Goal: Task Accomplishment & Management: Complete application form

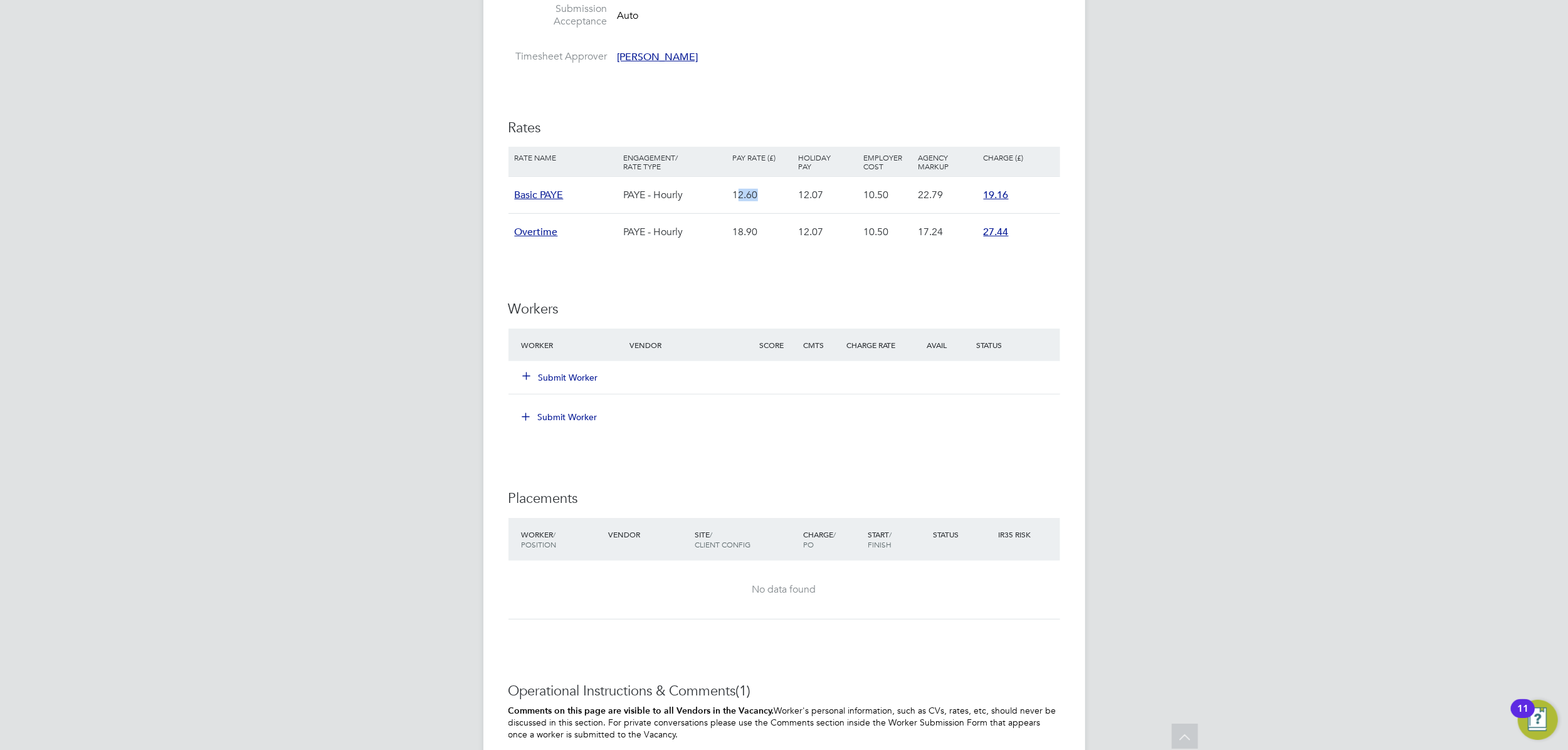
drag, startPoint x: 738, startPoint y: 198, endPoint x: 757, endPoint y: 198, distance: 19.0
click at [757, 198] on div "12.60" at bounding box center [762, 195] width 65 height 37
click at [757, 199] on div "12.60" at bounding box center [762, 195] width 65 height 37
click at [580, 413] on button "Submit Worker" at bounding box center [561, 417] width 94 height 20
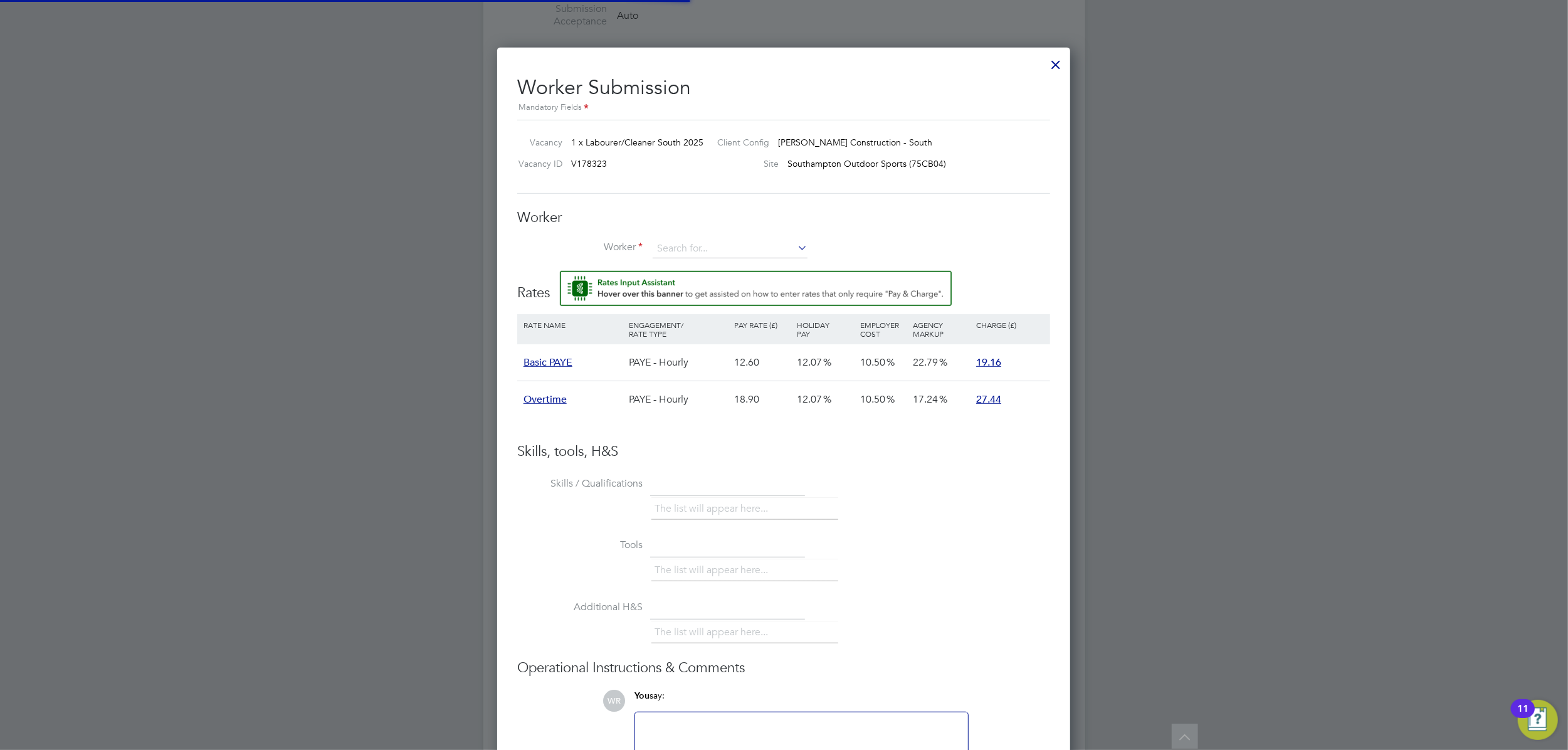
scroll to position [37, 106]
click at [680, 246] on input at bounding box center [730, 249] width 155 height 19
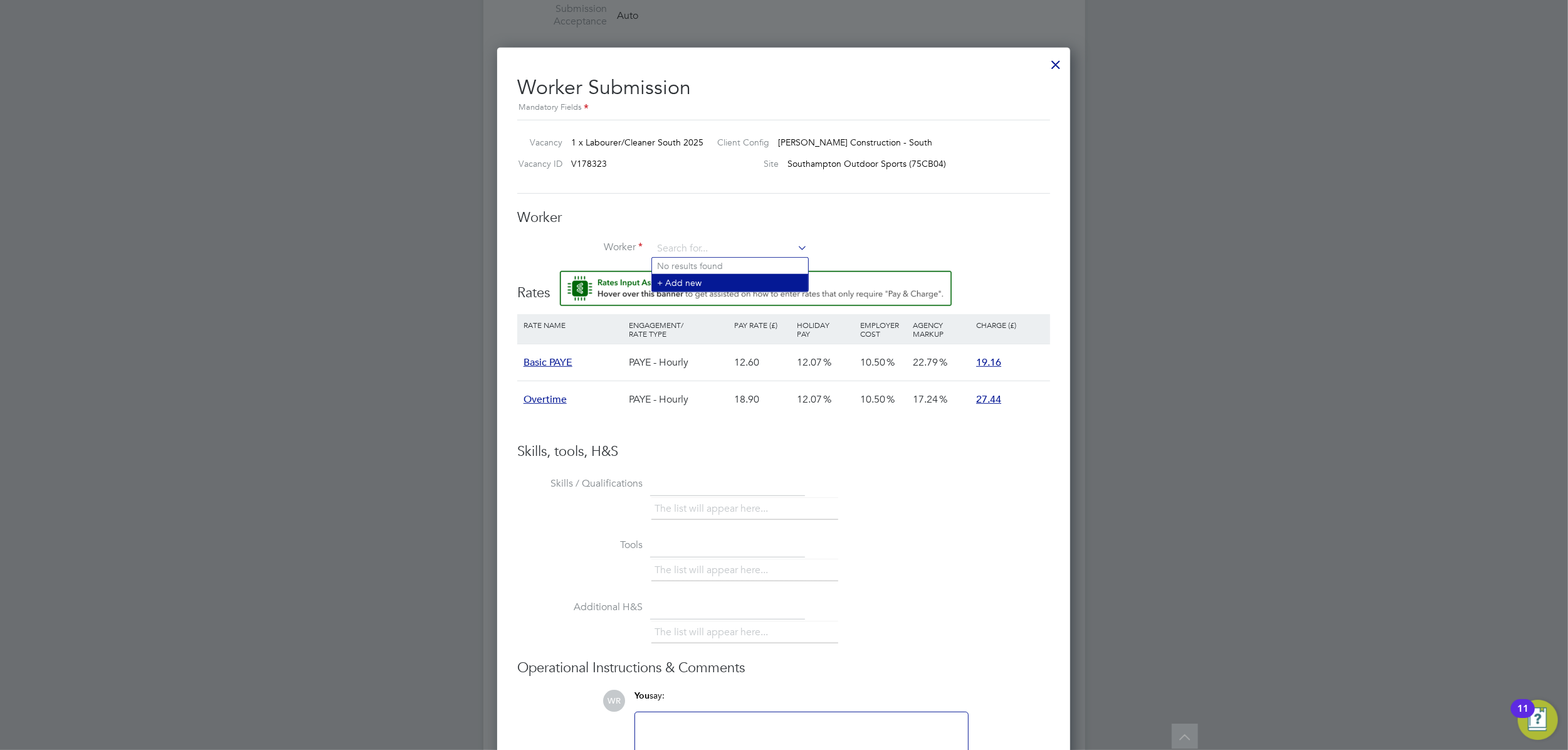
click at [681, 285] on li "+ Add new" at bounding box center [730, 282] width 156 height 17
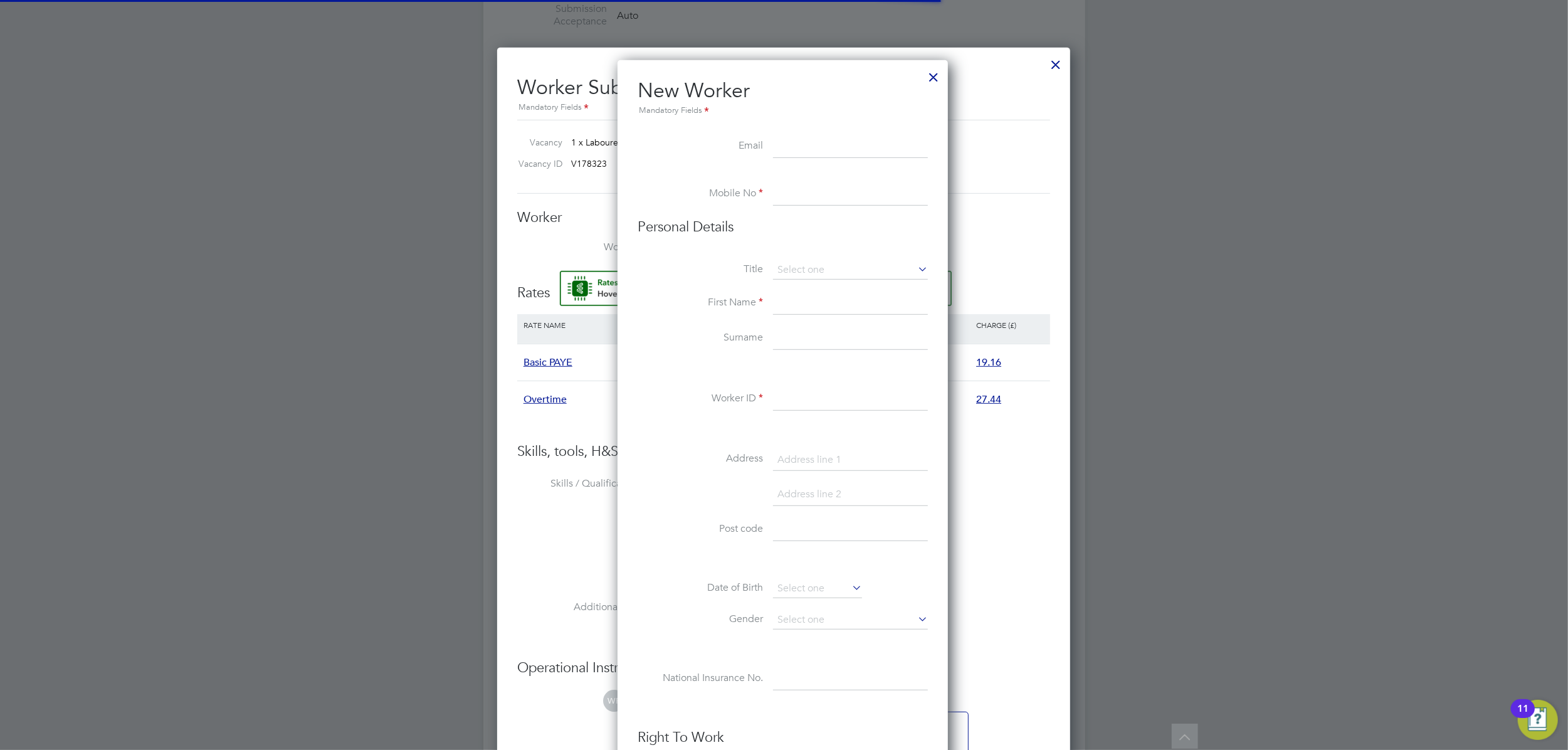
scroll to position [1069, 333]
click at [801, 125] on li "New Worker Mandatory Fields" at bounding box center [783, 106] width 291 height 58
click at [801, 142] on input at bounding box center [850, 147] width 155 height 22
paste input "kierda1@yahoo.co.uk"
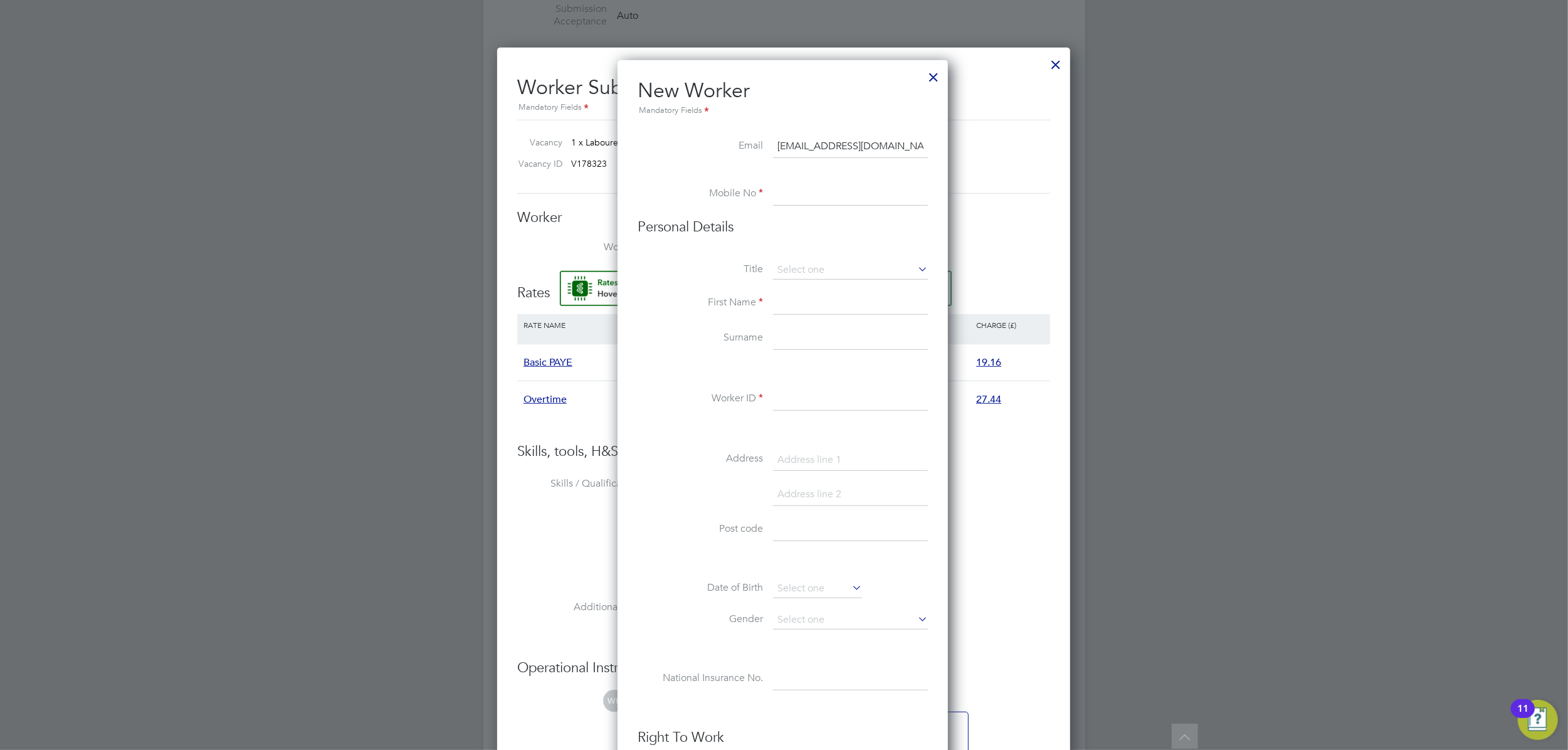
type input "kierda1@yahoo.co.uk"
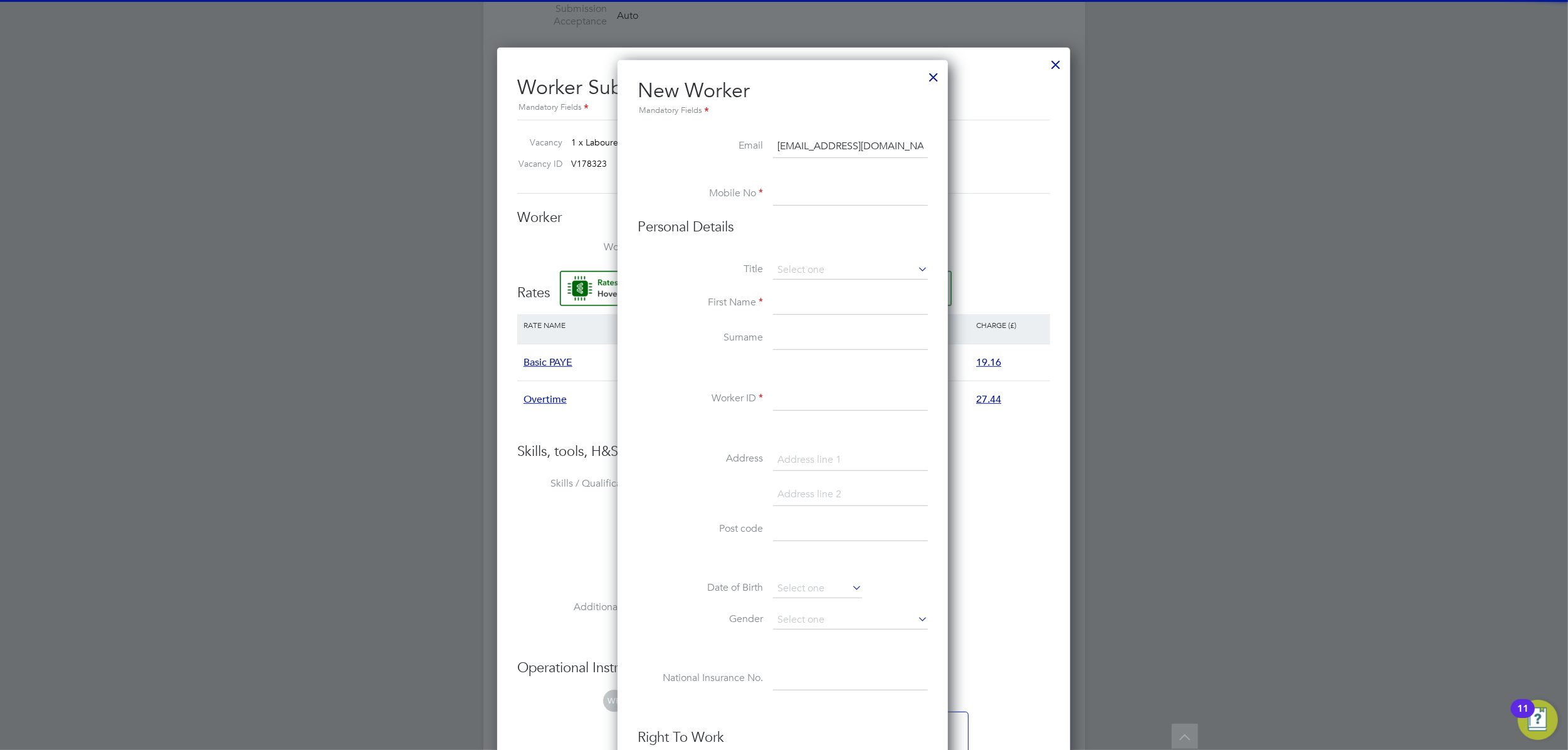
click at [808, 183] on input at bounding box center [850, 194] width 155 height 22
paste input "07542 113448"
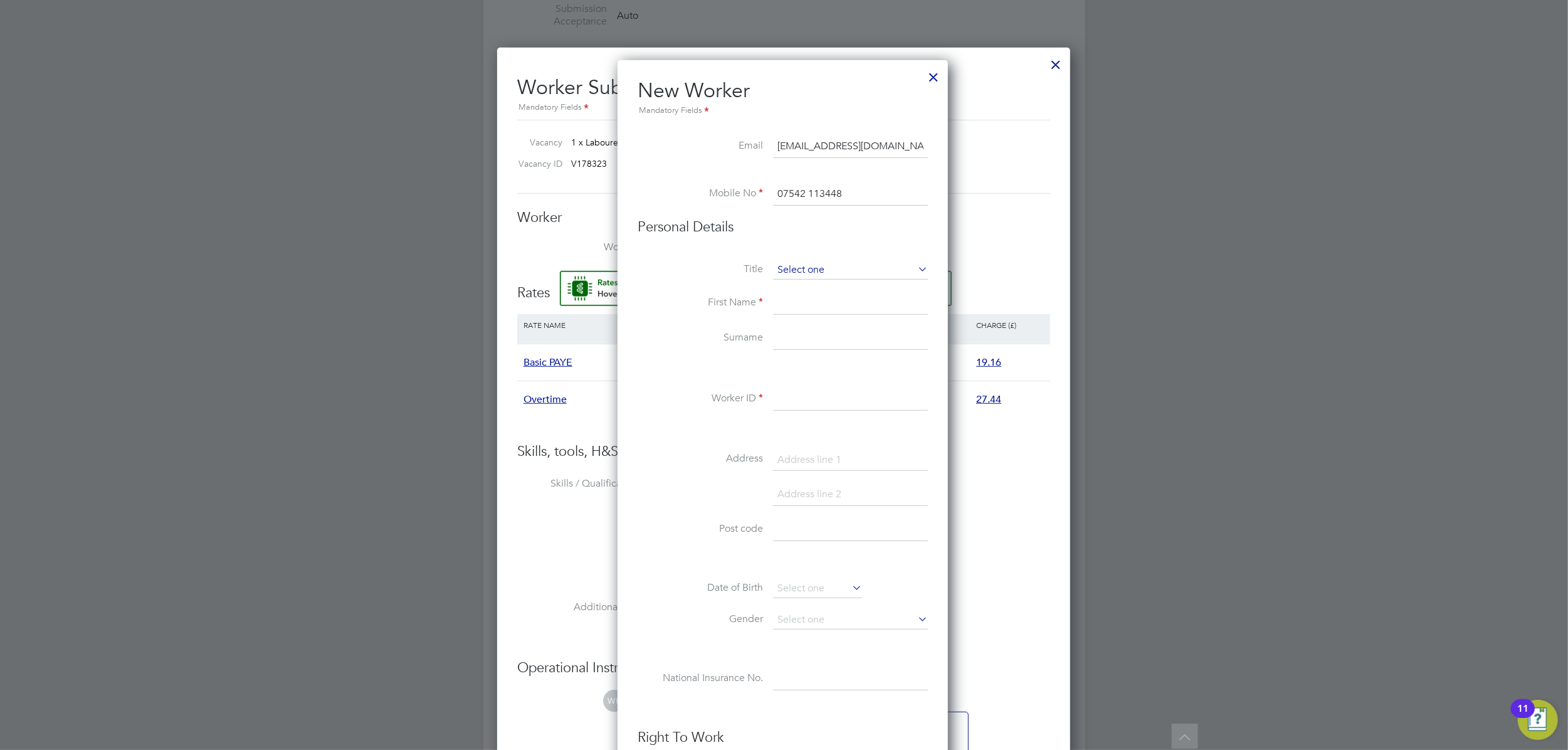
type input "07542 113448"
click at [807, 279] on div "All Vacancies Vacancy Details Activity Logs Vacancy Details Activity Logs All V…" at bounding box center [784, 209] width 602 height 1567
click at [801, 313] on li "Miss" at bounding box center [850, 320] width 156 height 17
type input "Miss"
click at [798, 303] on input at bounding box center [850, 303] width 155 height 22
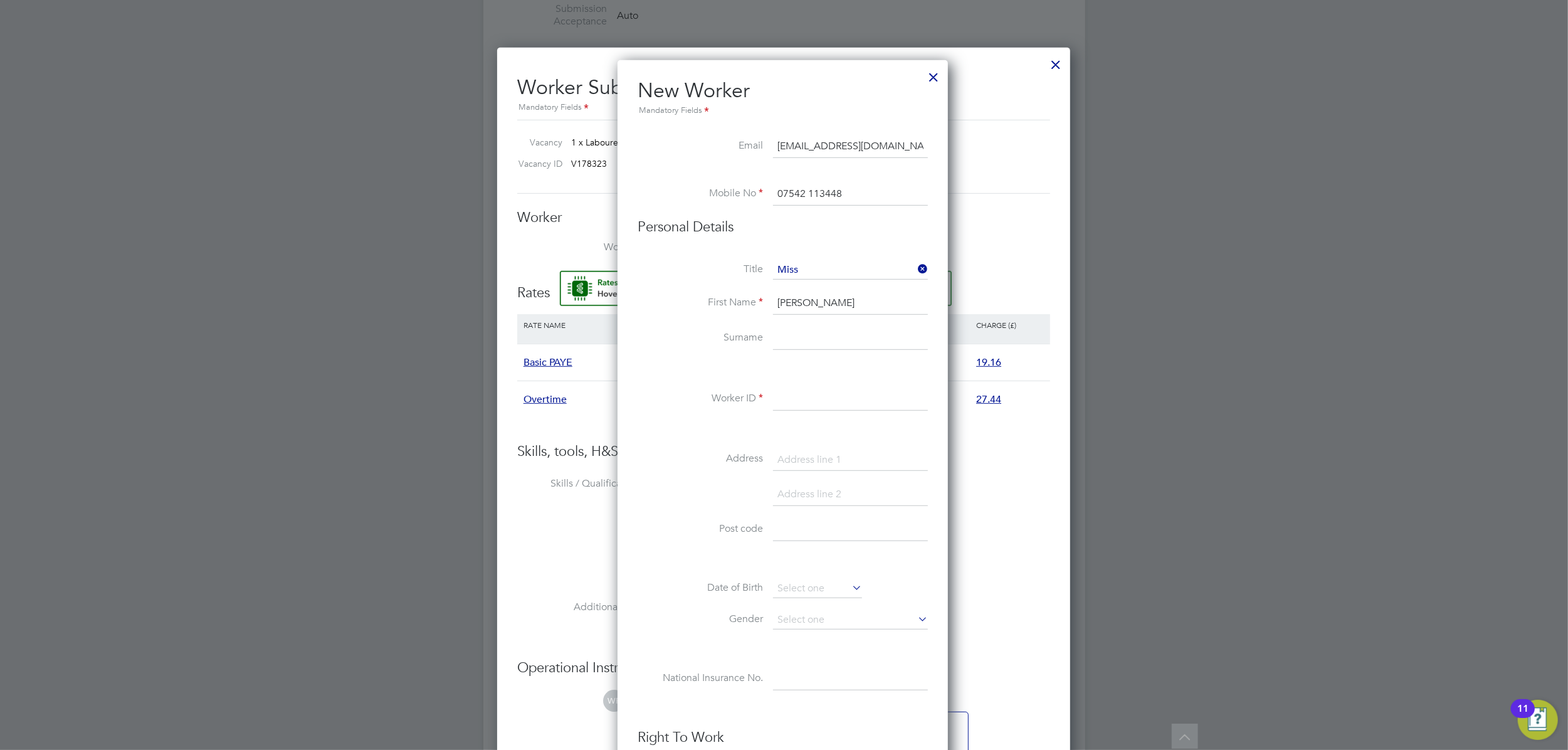
type input "Anna"
click at [806, 344] on input at bounding box center [850, 338] width 155 height 22
paste input "Kusmierowska"
type input "Kusmierowska"
click at [804, 412] on li "Worker ID" at bounding box center [783, 406] width 291 height 35
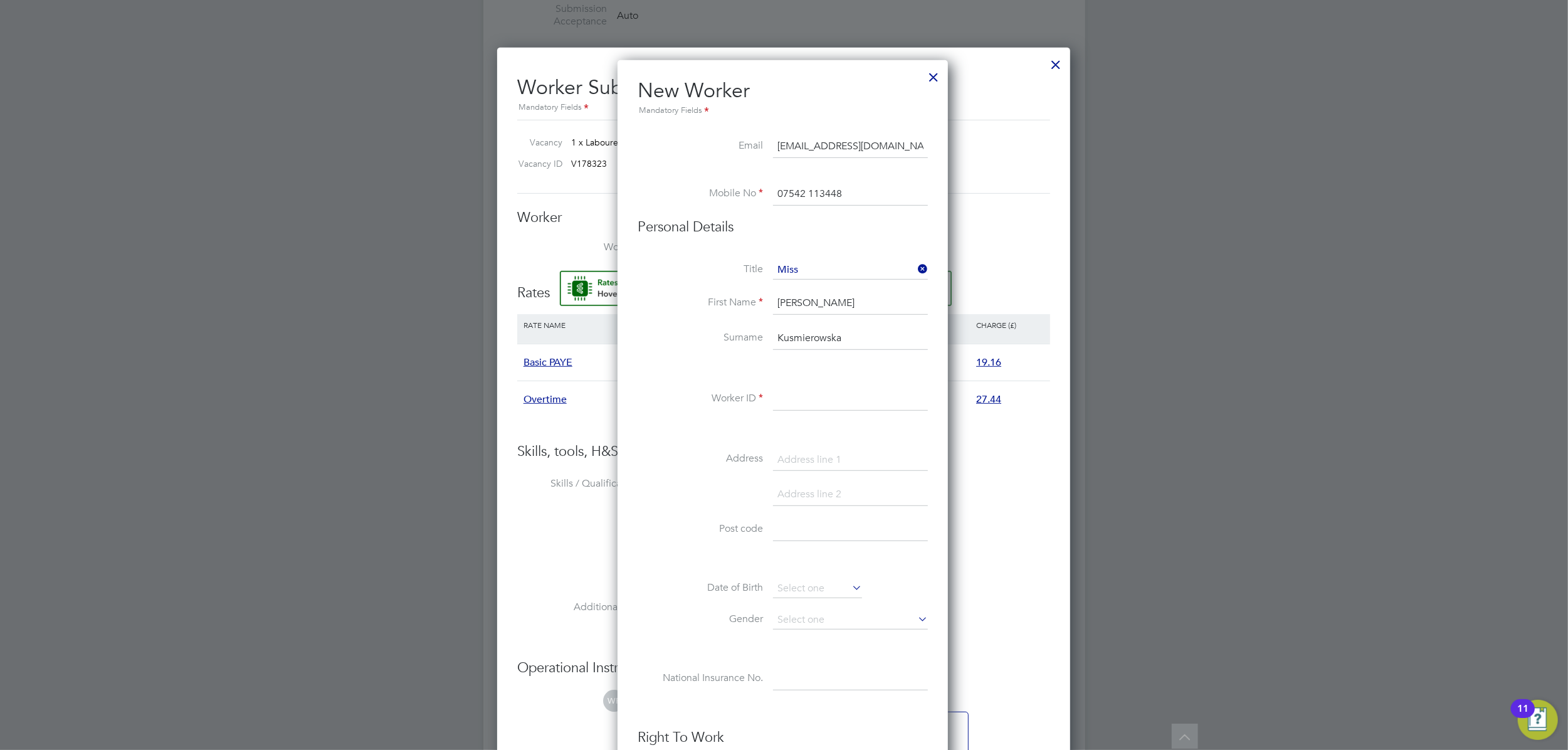
click at [800, 402] on input at bounding box center [850, 399] width 155 height 22
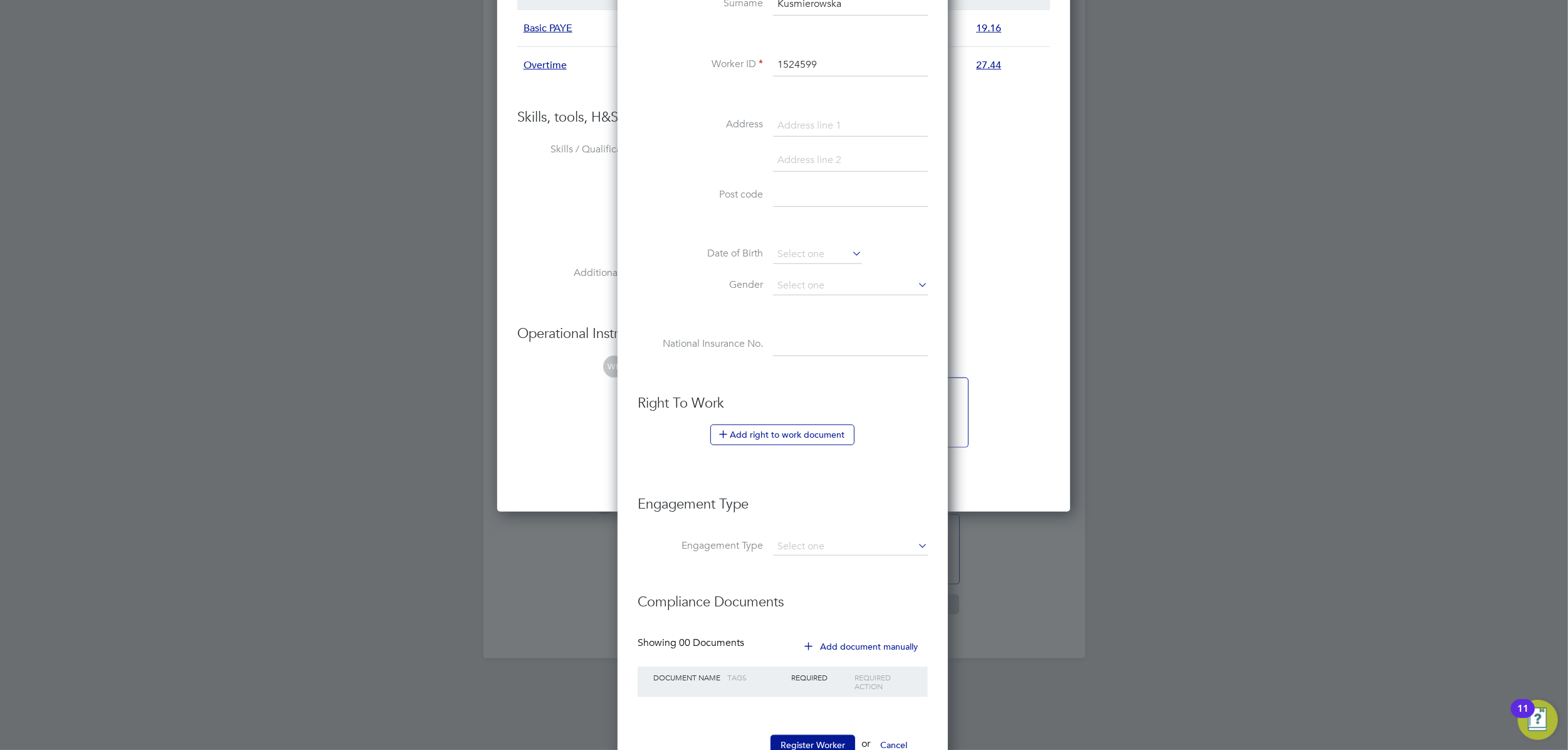
scroll to position [963, 0]
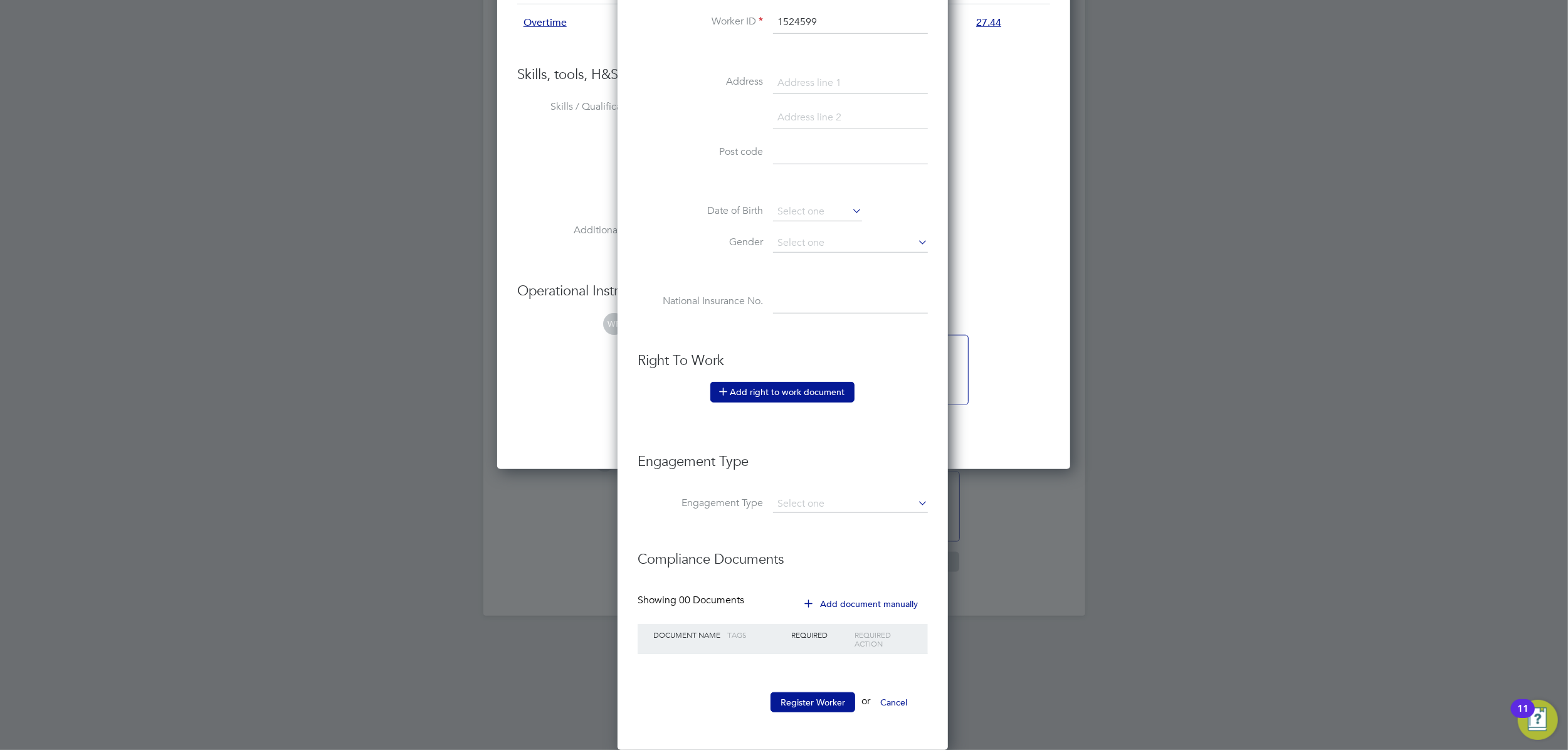
type input "1524599"
click at [768, 394] on button "Add right to work document" at bounding box center [783, 391] width 144 height 20
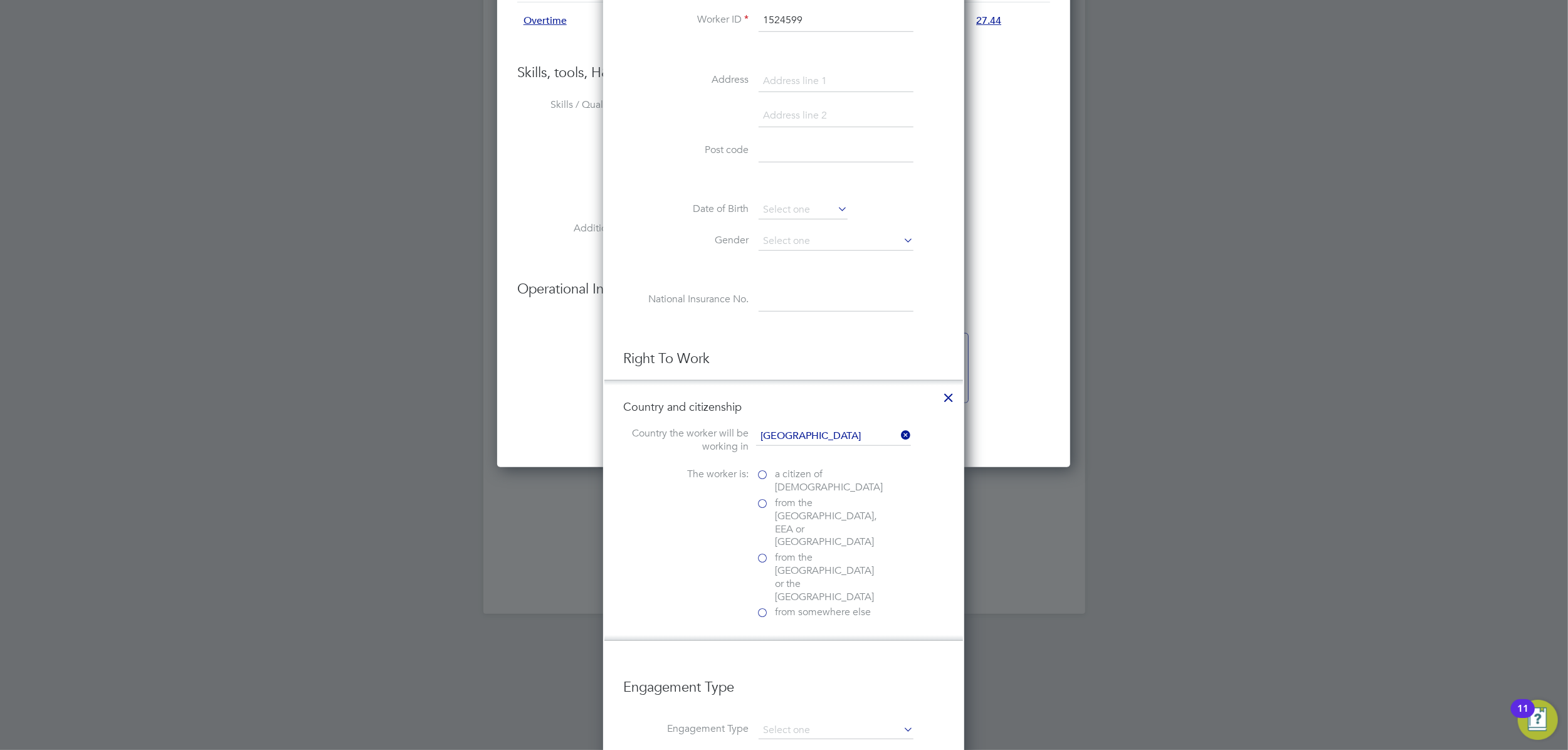
scroll to position [1257, 362]
click at [770, 505] on label "from the EU, EEA or Switzerland" at bounding box center [819, 523] width 125 height 52
click at [0, 0] on input "from the EU, EEA or Switzerland" at bounding box center [0, 0] width 0 height 0
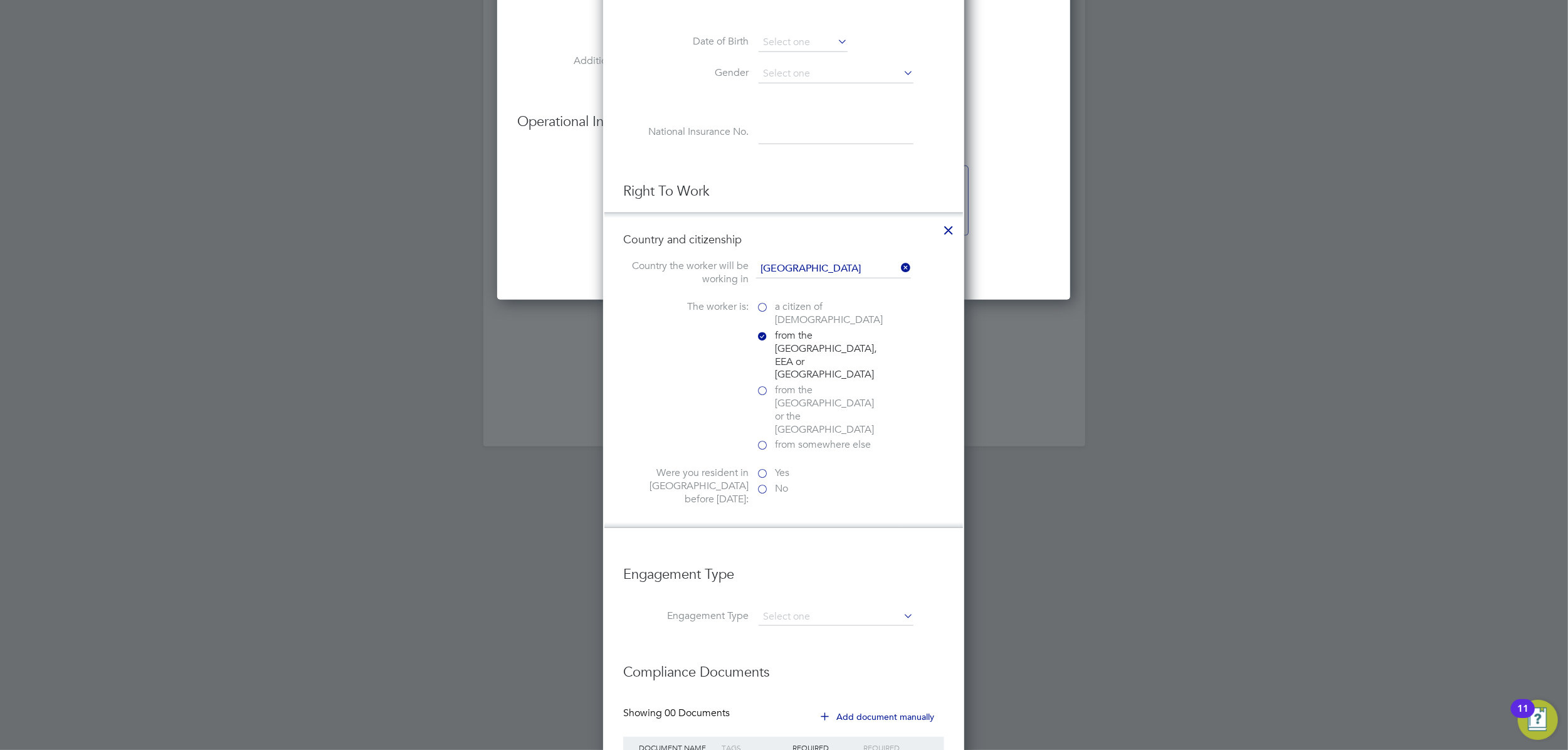
click at [764, 467] on label "Yes" at bounding box center [819, 473] width 125 height 13
click at [0, 0] on input "Yes" at bounding box center [0, 0] width 0 height 0
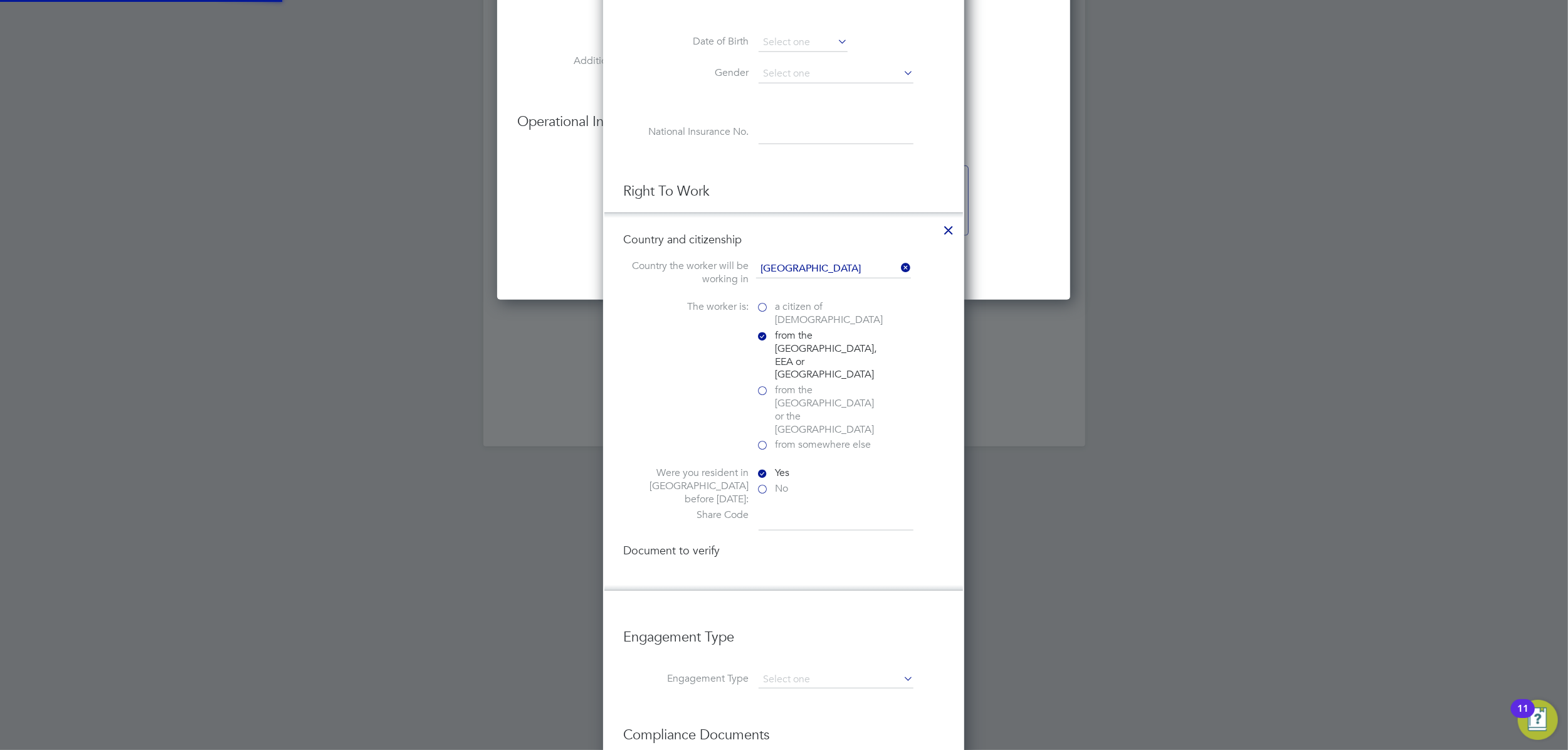
scroll to position [1392, 362]
click at [770, 509] on input at bounding box center [836, 520] width 155 height 22
paste input "WWH SBA 6ED"
type input "WWH SBA 6ED"
click at [757, 571] on div at bounding box center [763, 578] width 13 height 13
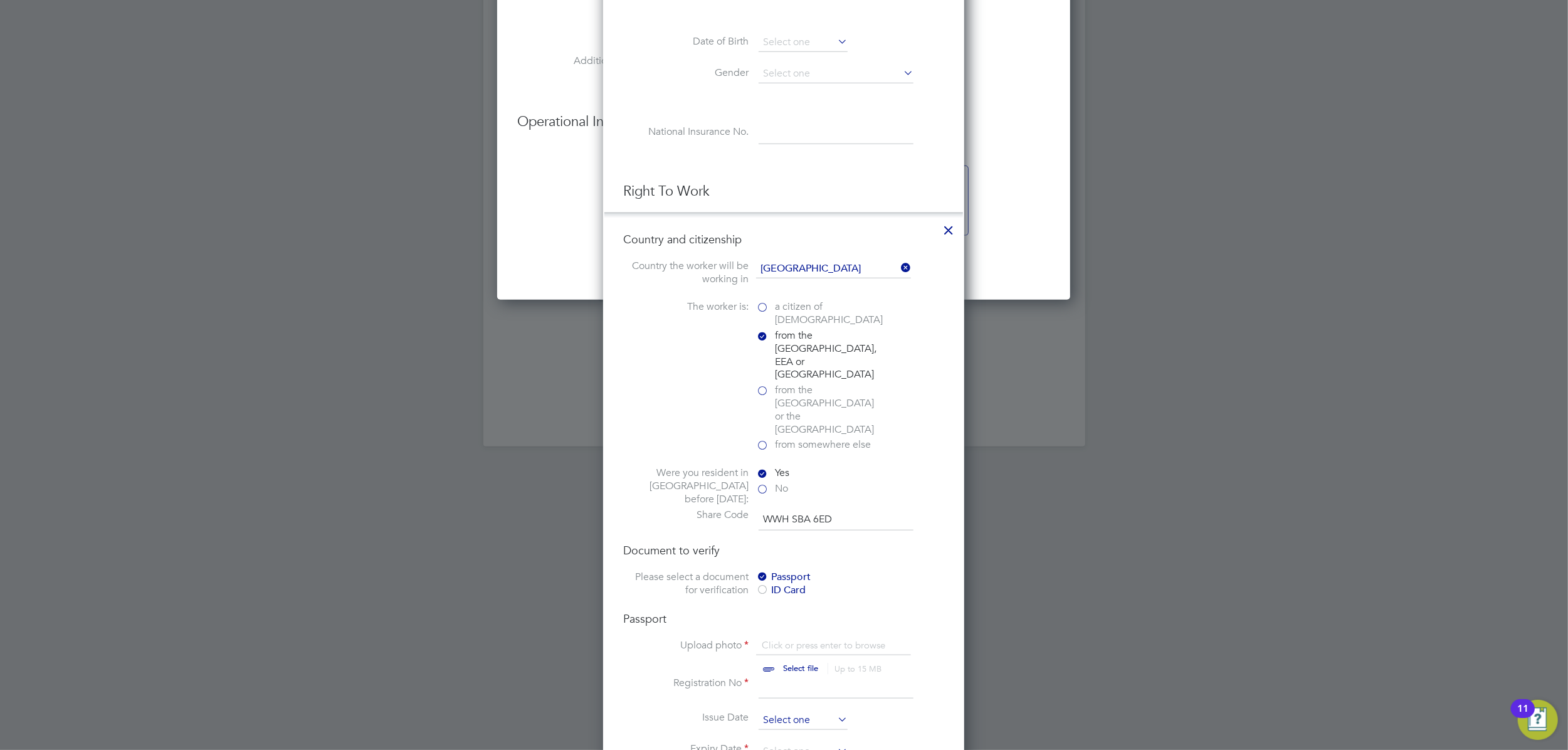
scroll to position [1214, 0]
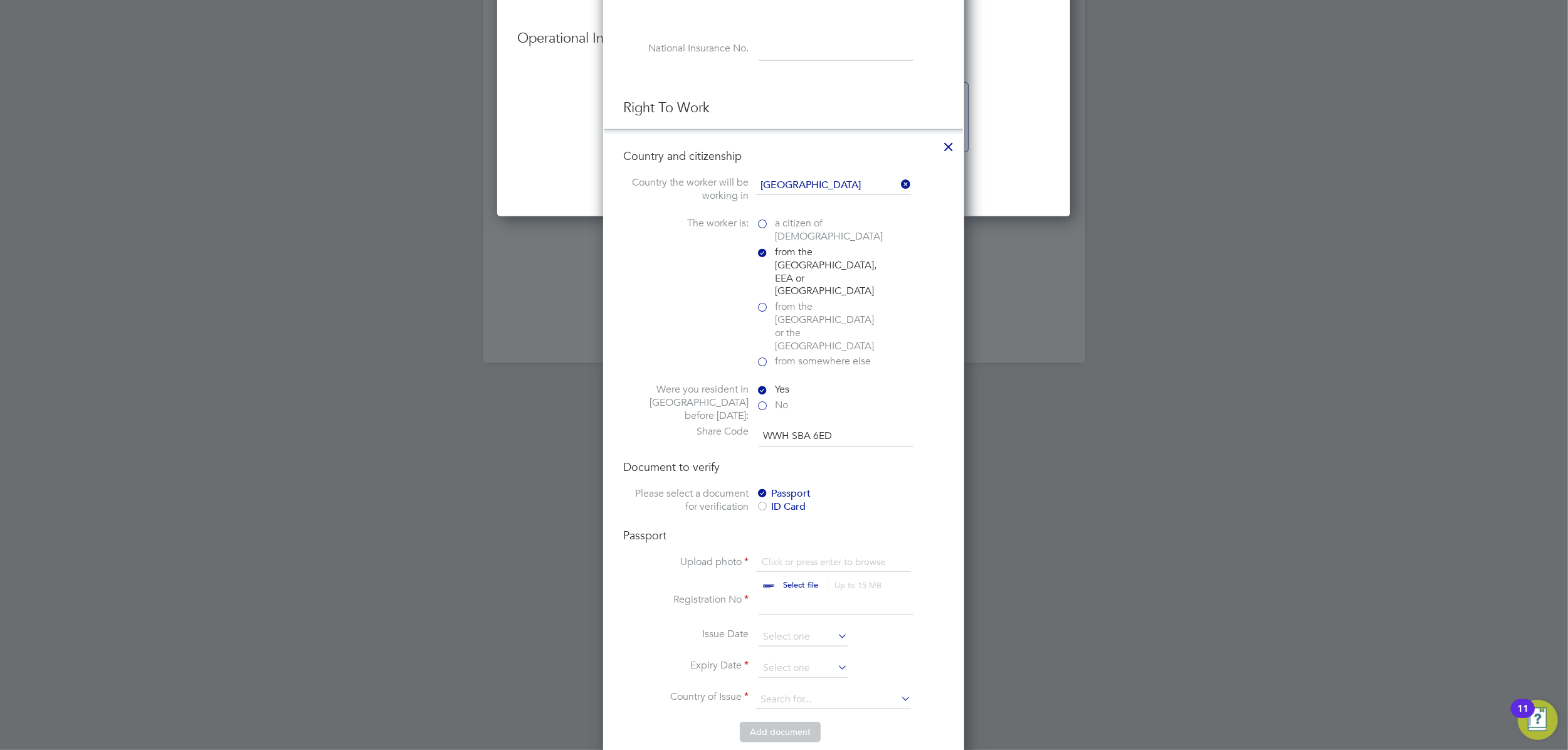
click at [780, 556] on input "file" at bounding box center [813, 574] width 197 height 37
type input "C:\fakepath\Passport ANNA.png"
click at [777, 659] on input at bounding box center [803, 668] width 89 height 19
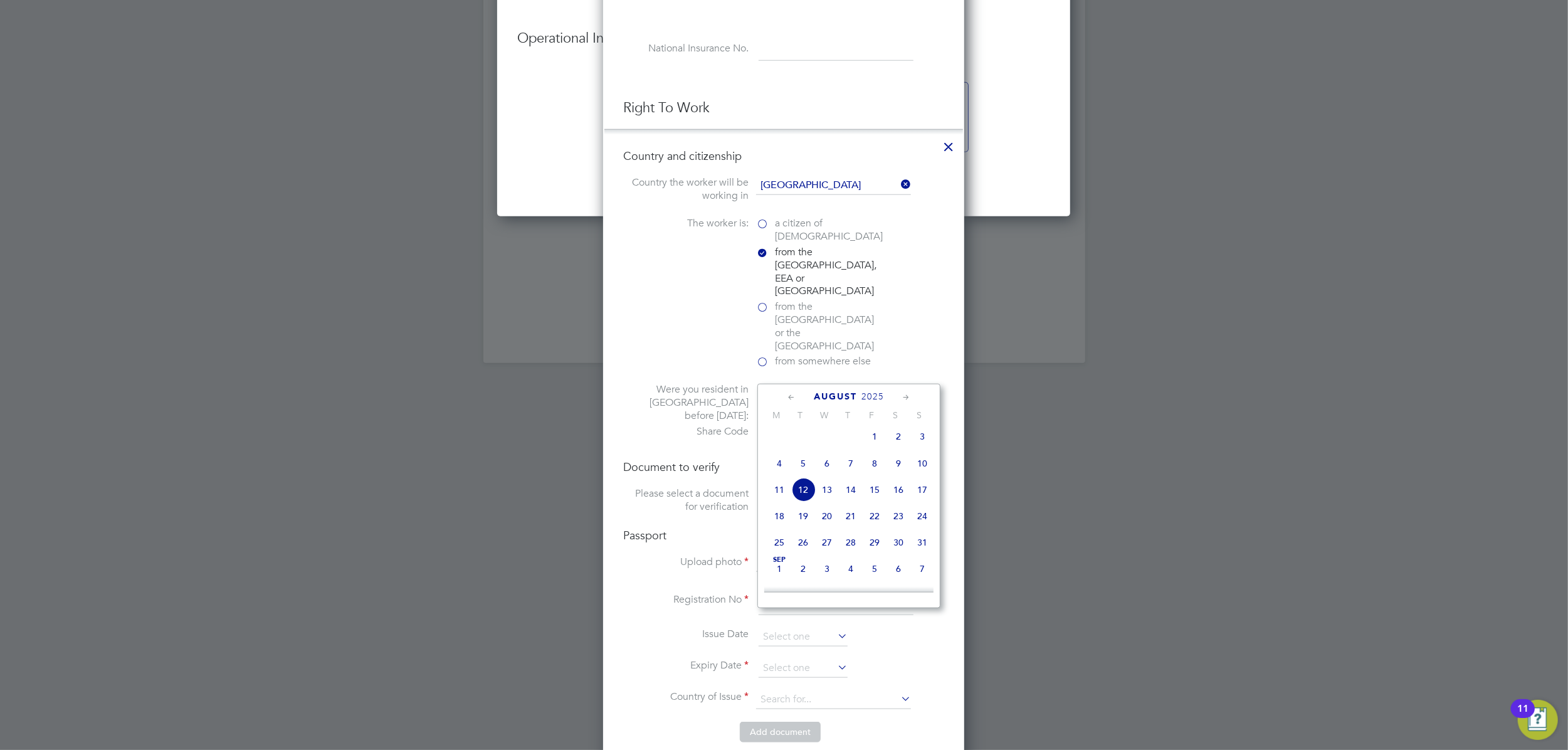
click at [849, 394] on span "August" at bounding box center [835, 396] width 44 height 10
click at [864, 395] on span "2025" at bounding box center [873, 396] width 22 height 10
click at [784, 544] on span "2032" at bounding box center [780, 538] width 24 height 24
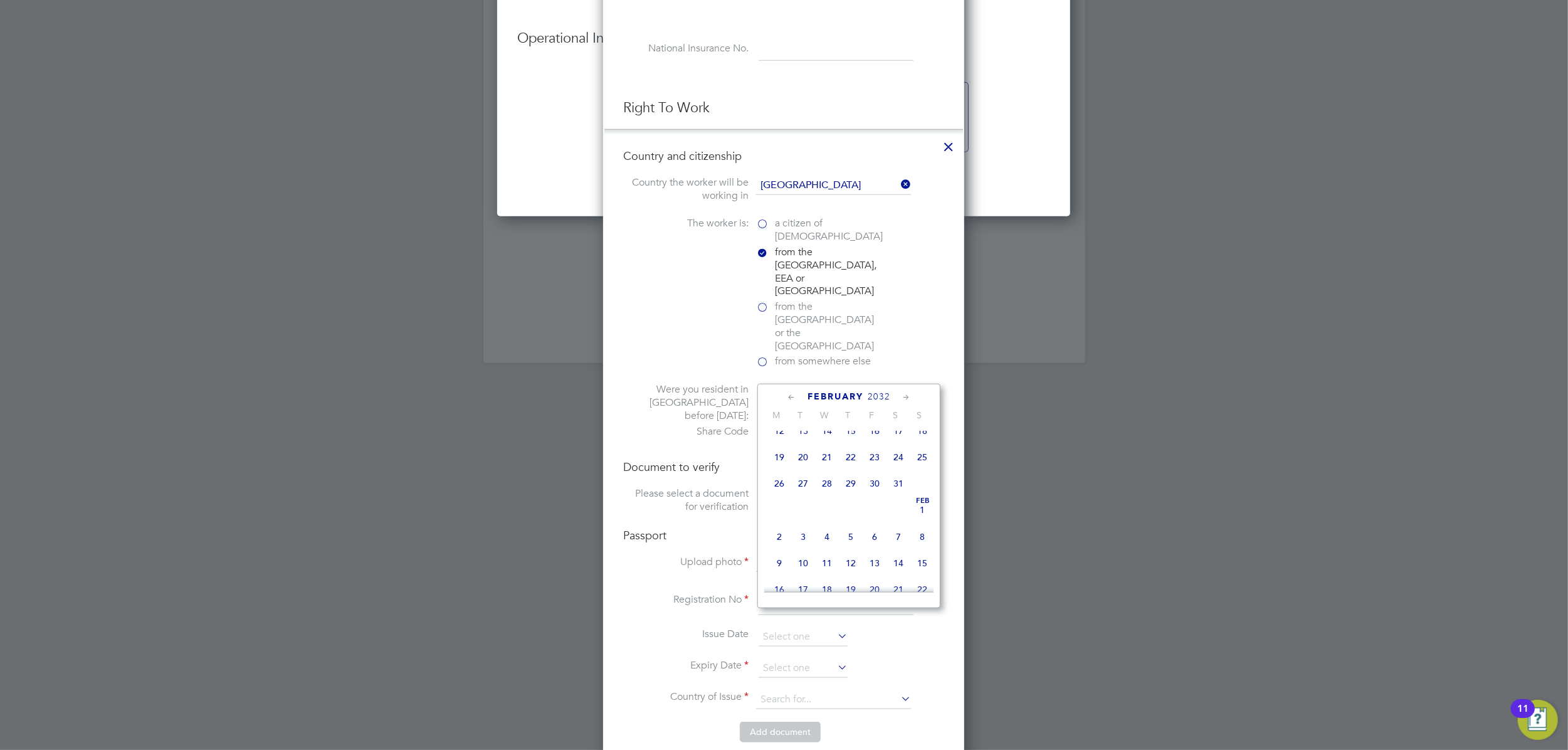
scroll to position [248, 0]
click at [922, 491] on span "8" at bounding box center [923, 487] width 24 height 24
type input "08 Feb 2032"
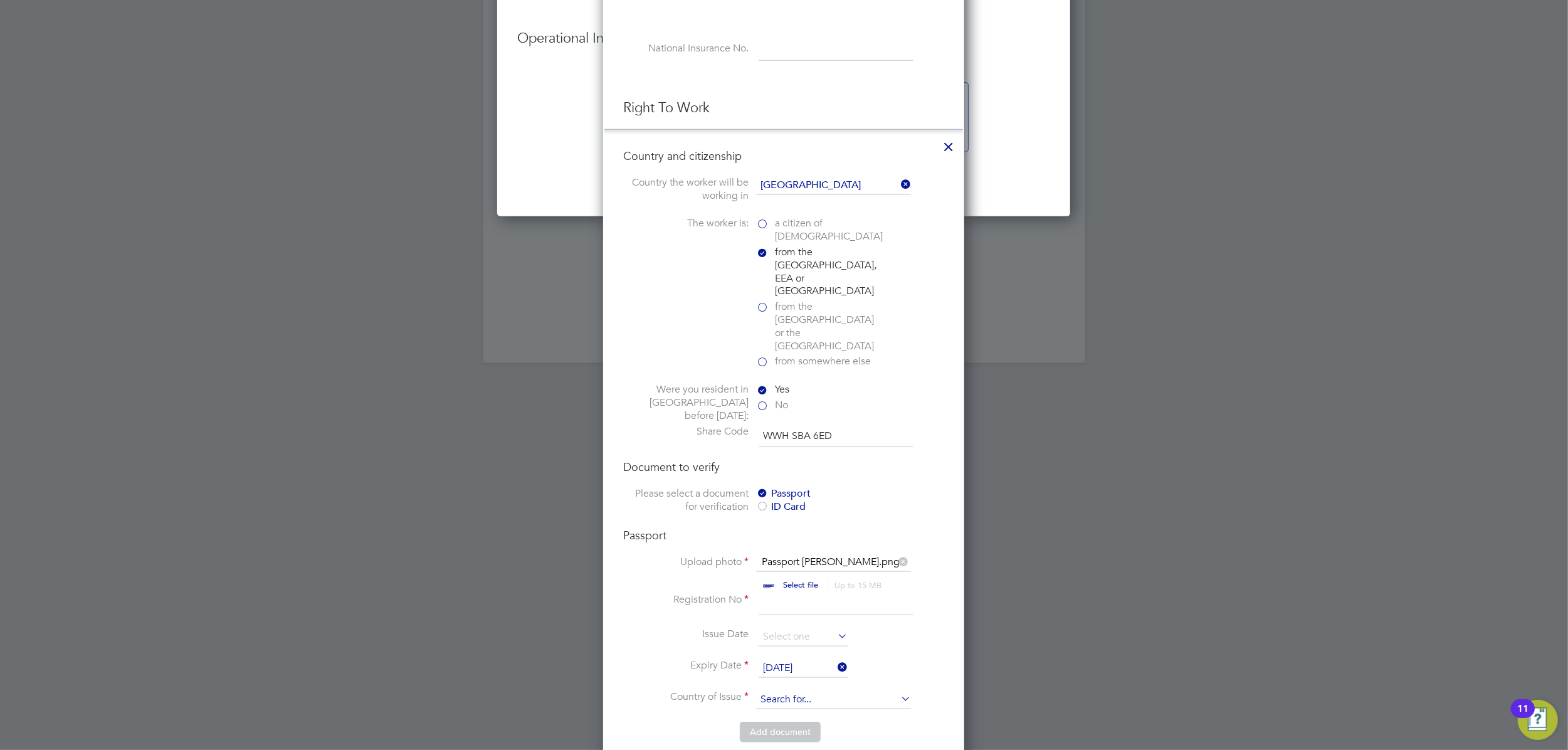
click at [844, 690] on input at bounding box center [834, 700] width 155 height 19
click at [803, 687] on li "Po land" at bounding box center [834, 683] width 156 height 17
type input "Poland"
click at [917, 628] on li "Issue Date" at bounding box center [784, 643] width 321 height 31
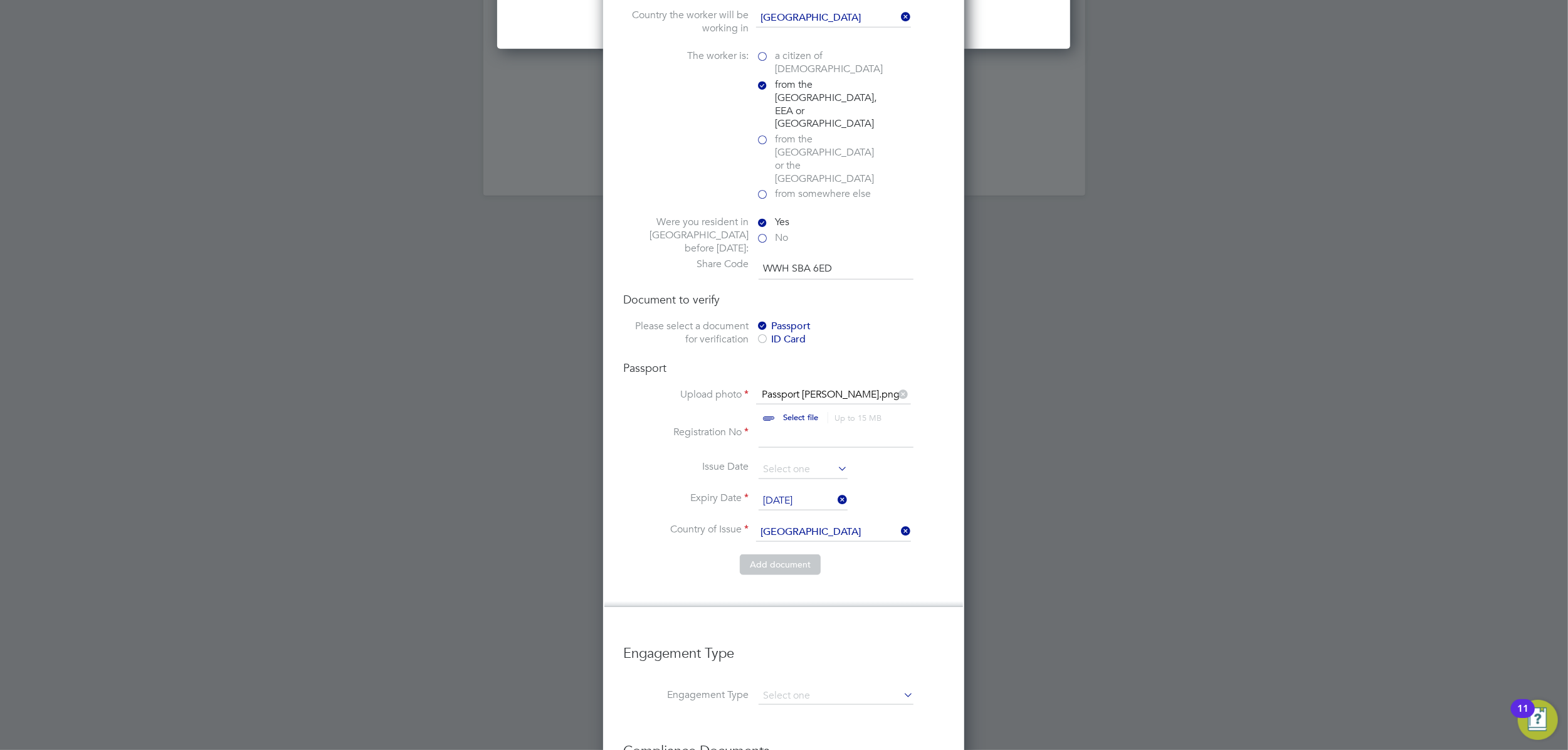
click at [808, 425] on input at bounding box center [836, 437] width 155 height 22
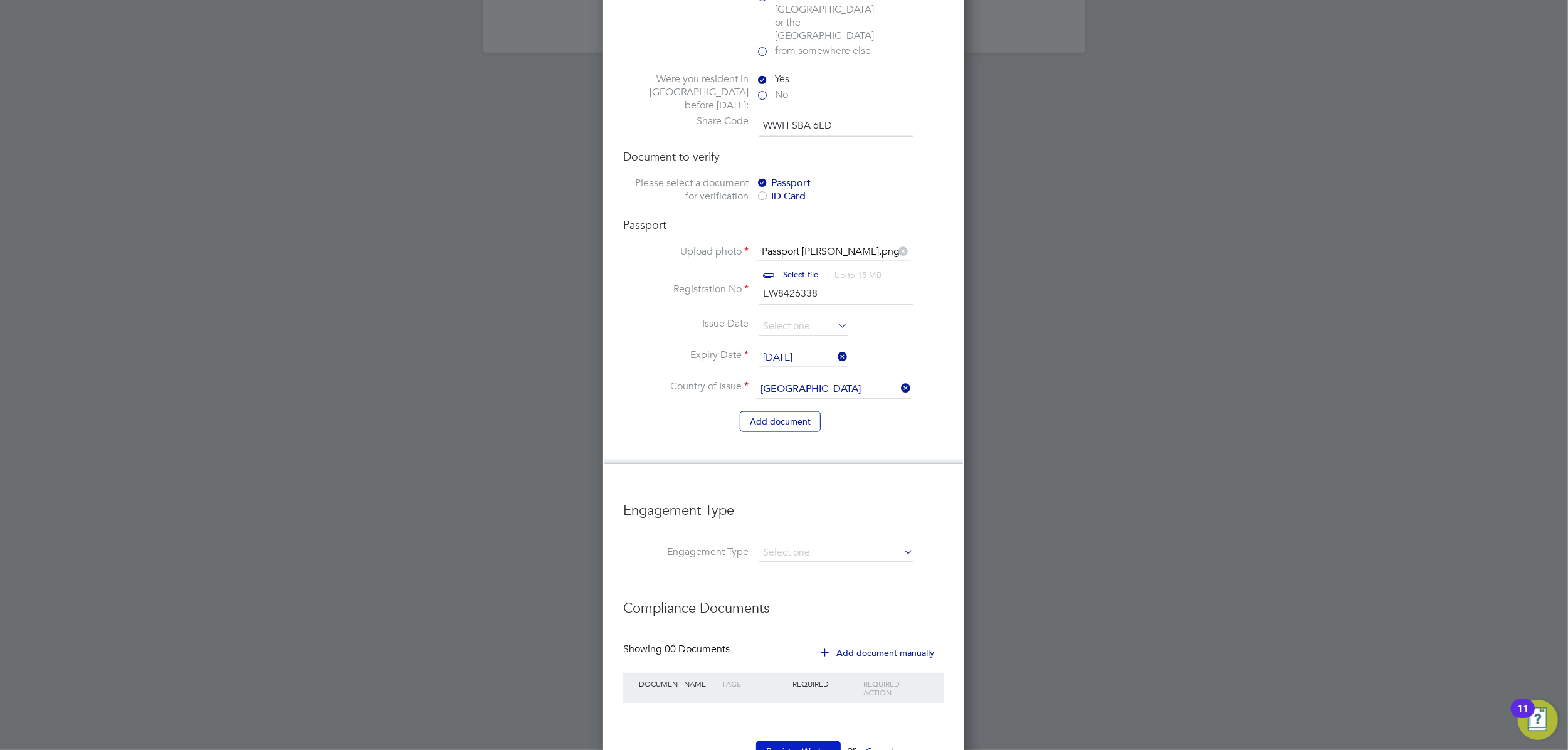
type input "EW8426338"
click at [803, 741] on button "Register Worker" at bounding box center [799, 751] width 85 height 20
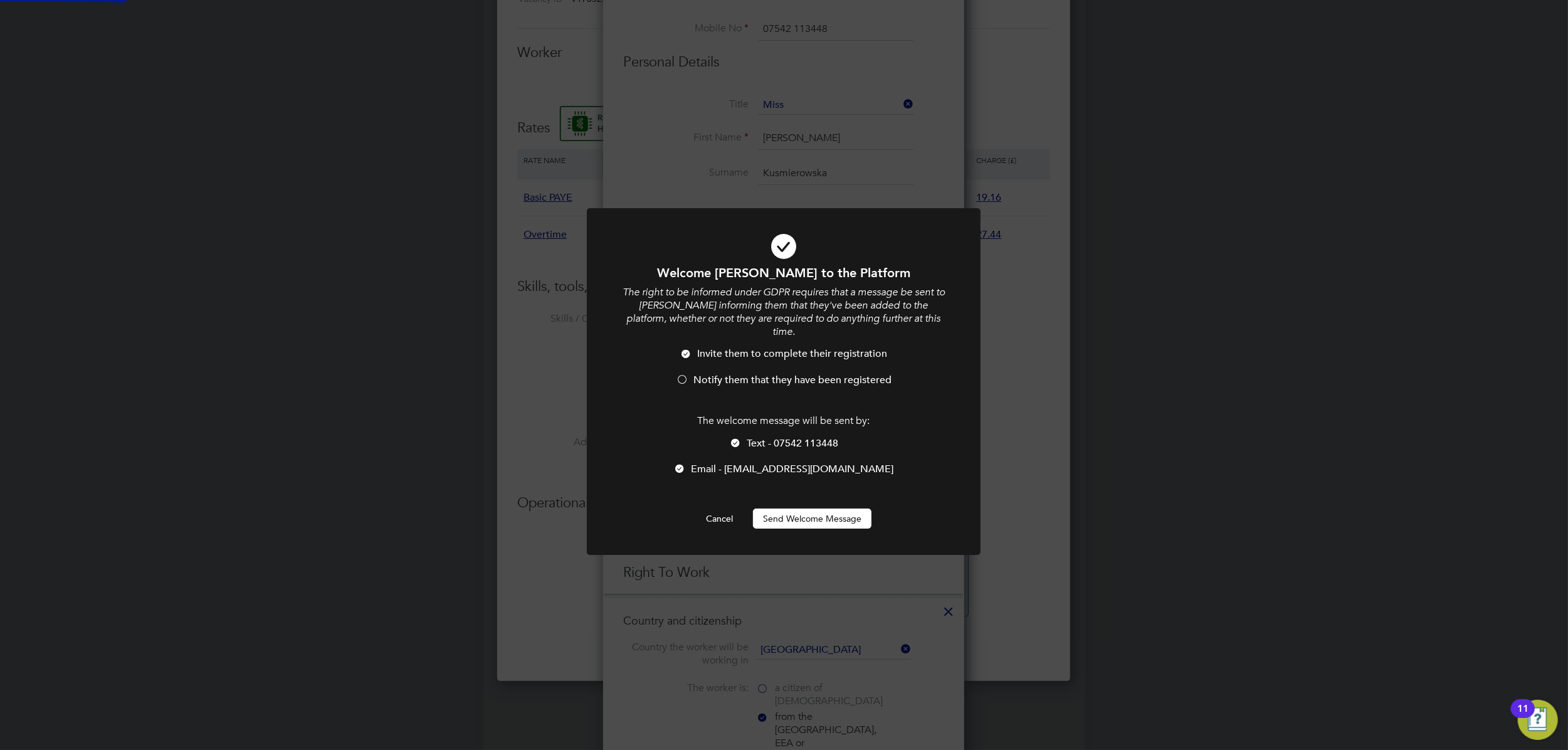
scroll to position [0, 0]
click at [807, 509] on button "Send Welcome Message" at bounding box center [812, 518] width 118 height 20
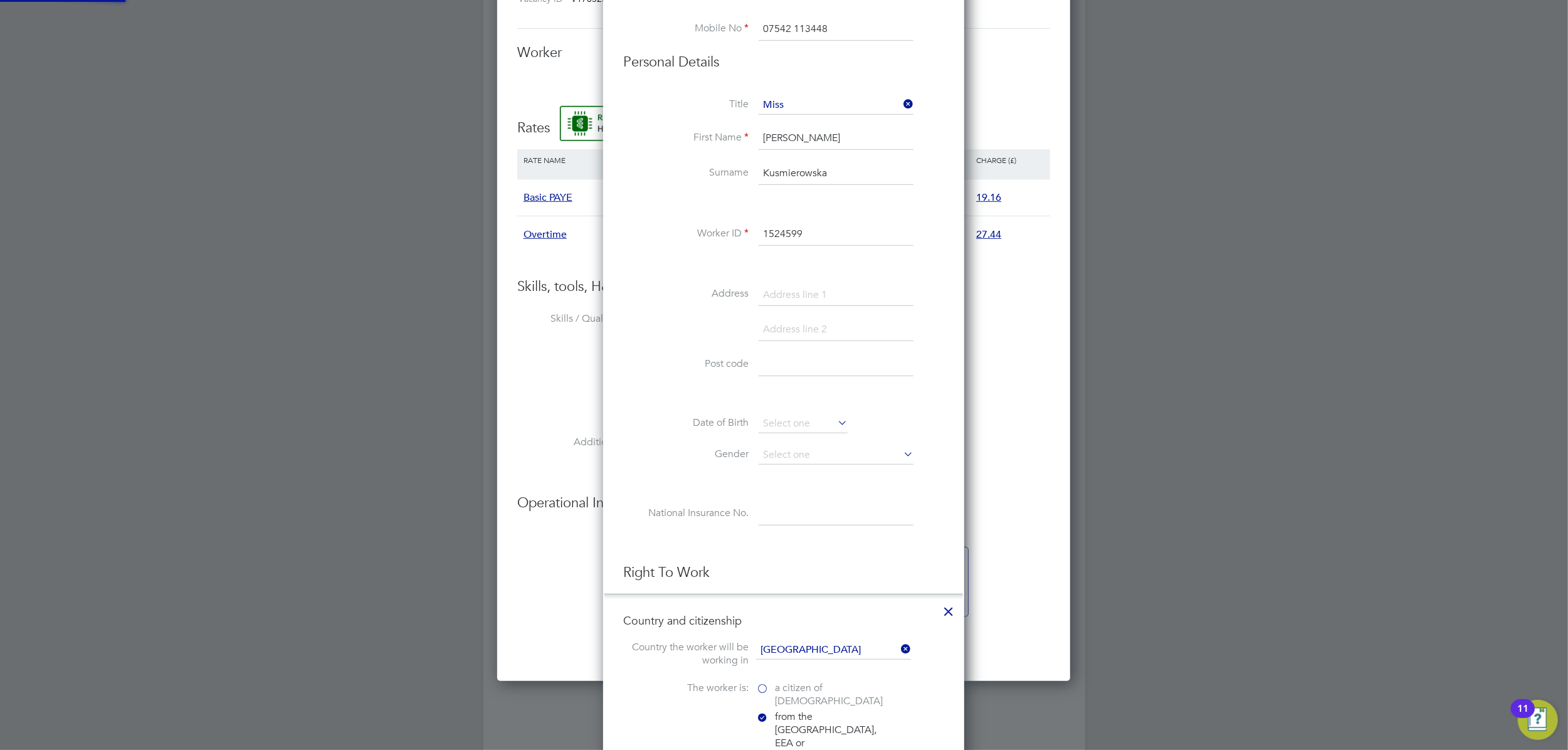
scroll to position [1026, 0]
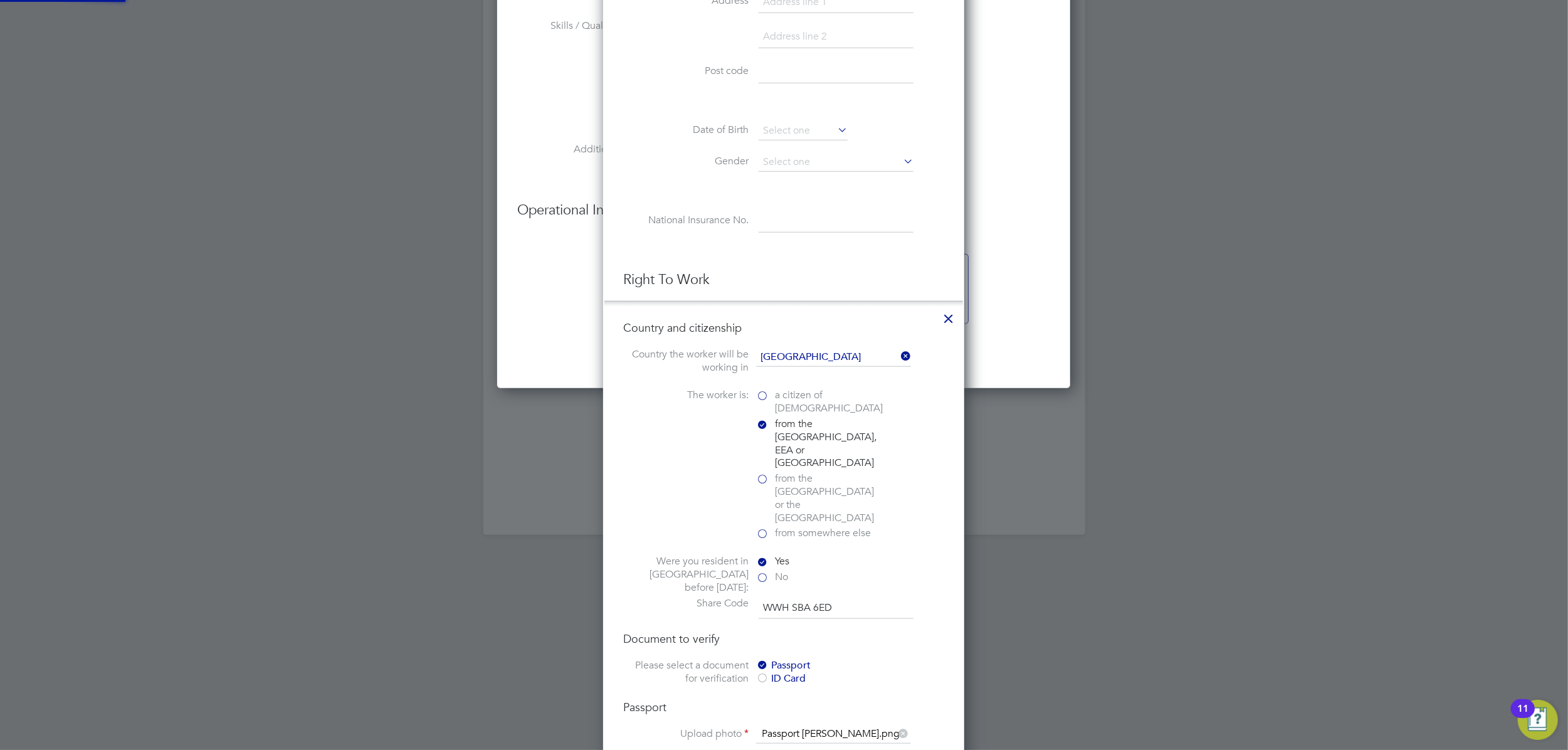
type input "Anna Kusmierowska (1524599)"
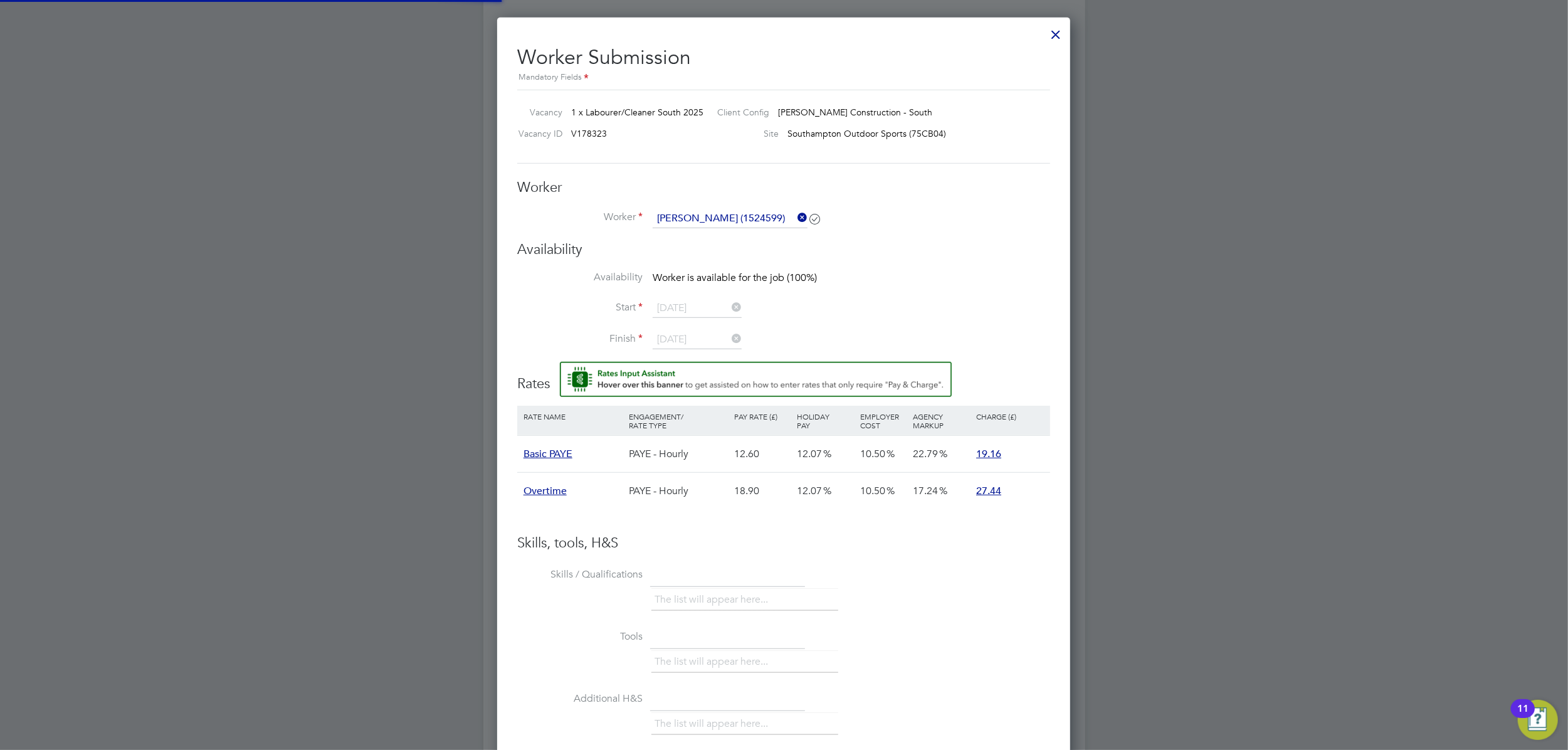
scroll to position [585, 0]
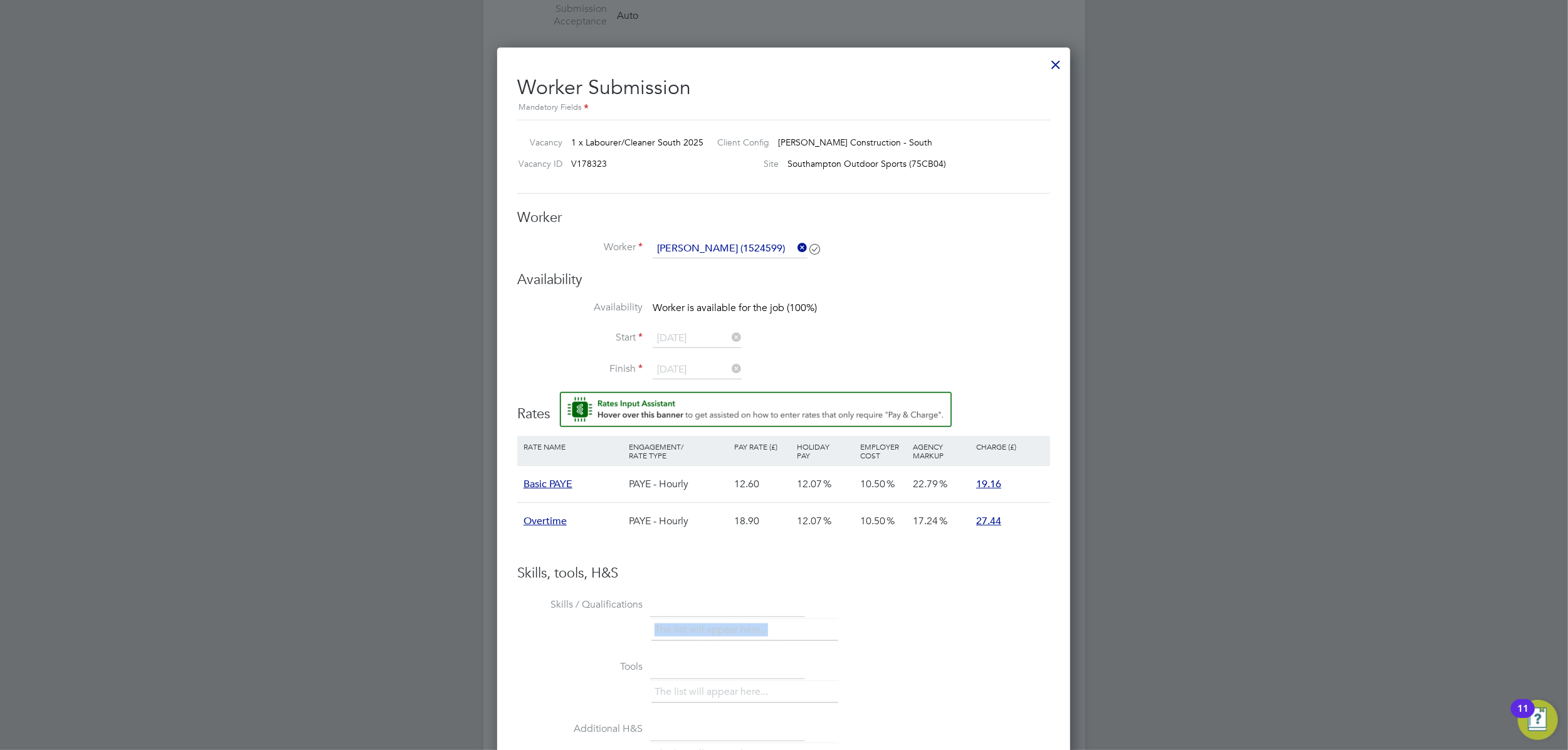
drag, startPoint x: 864, startPoint y: 616, endPoint x: 918, endPoint y: 630, distance: 55.8
click at [869, 616] on li "Skills / Qualifications The list will appear here..." at bounding box center [784, 625] width 533 height 62
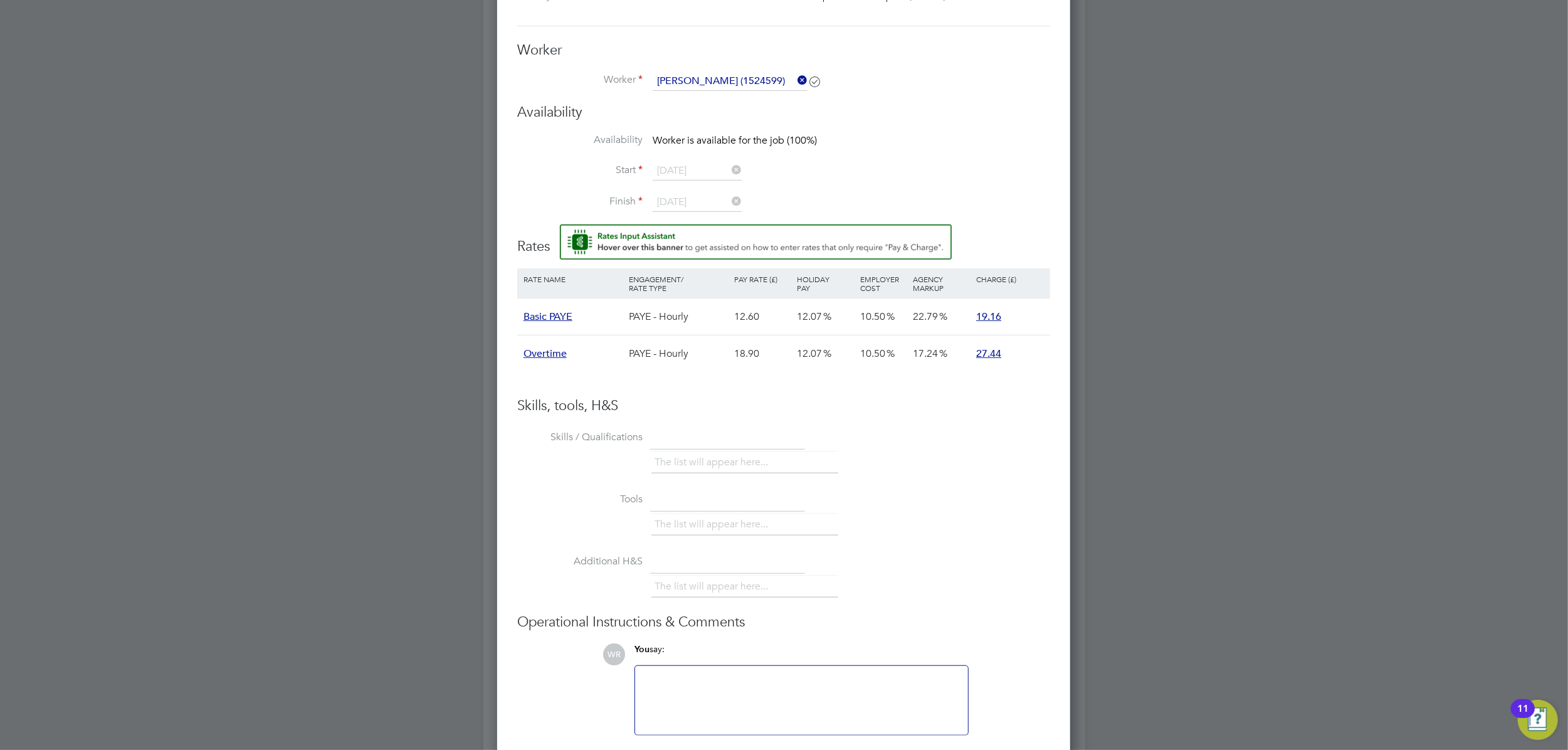
scroll to position [850, 0]
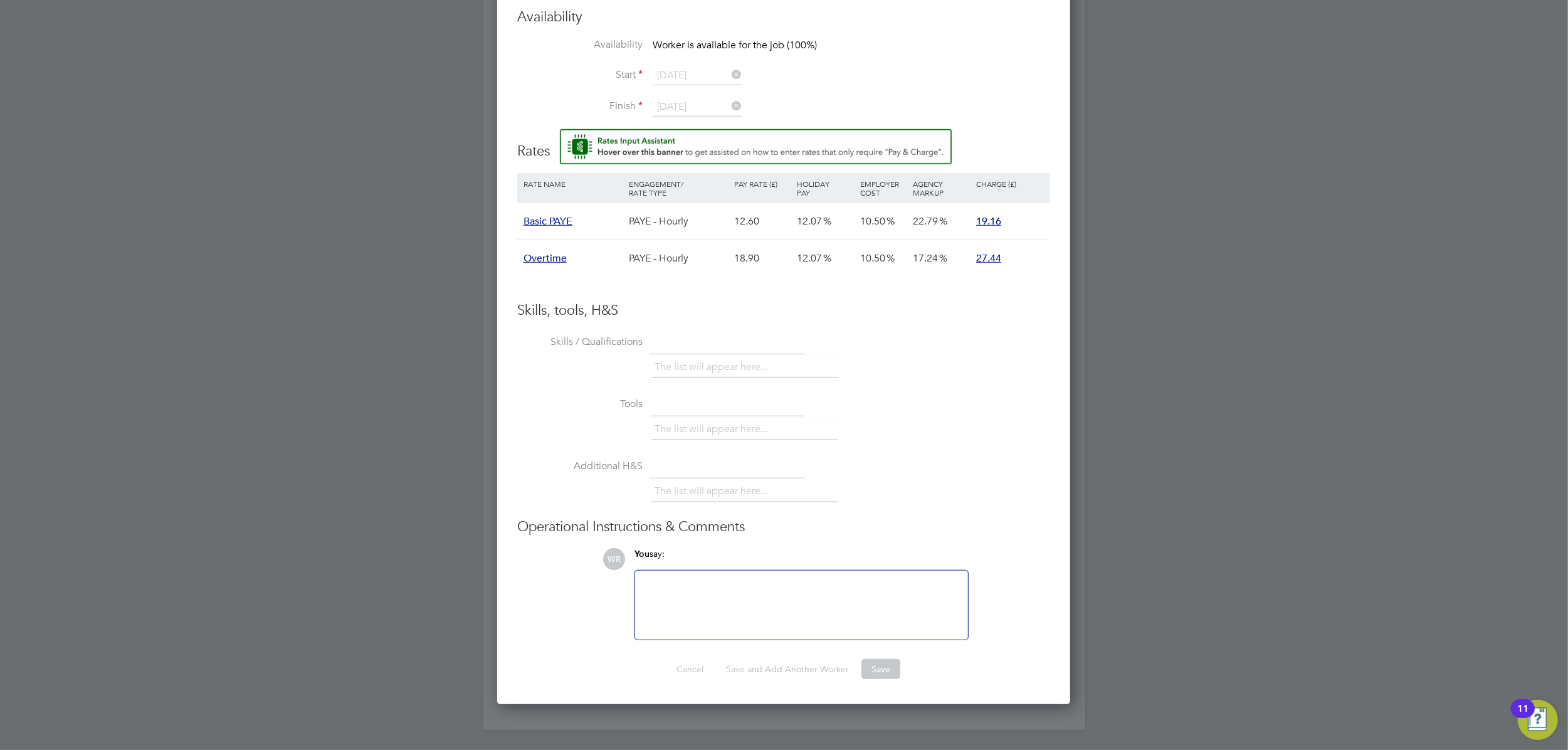
click at [724, 586] on div at bounding box center [802, 605] width 318 height 54
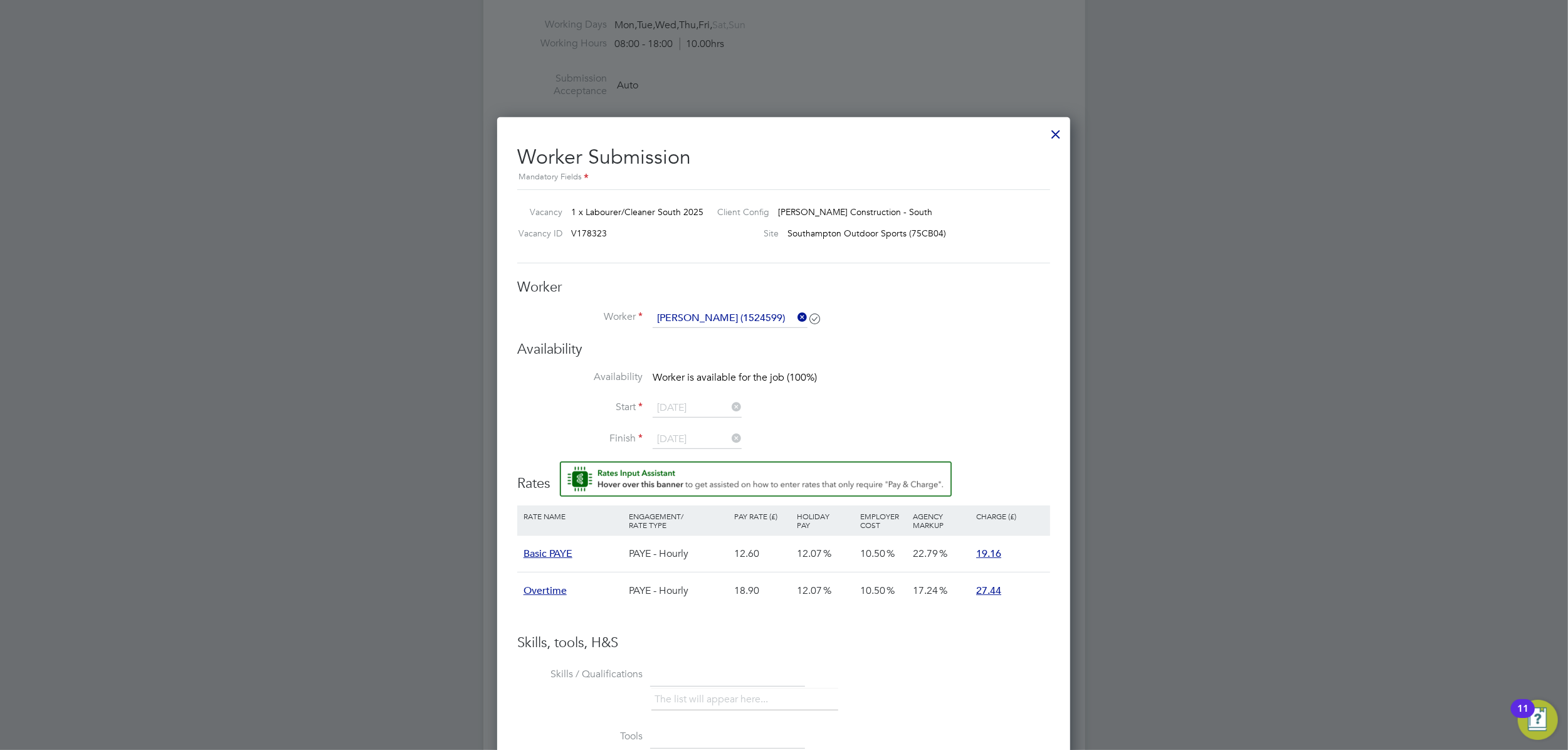
scroll to position [766, 0]
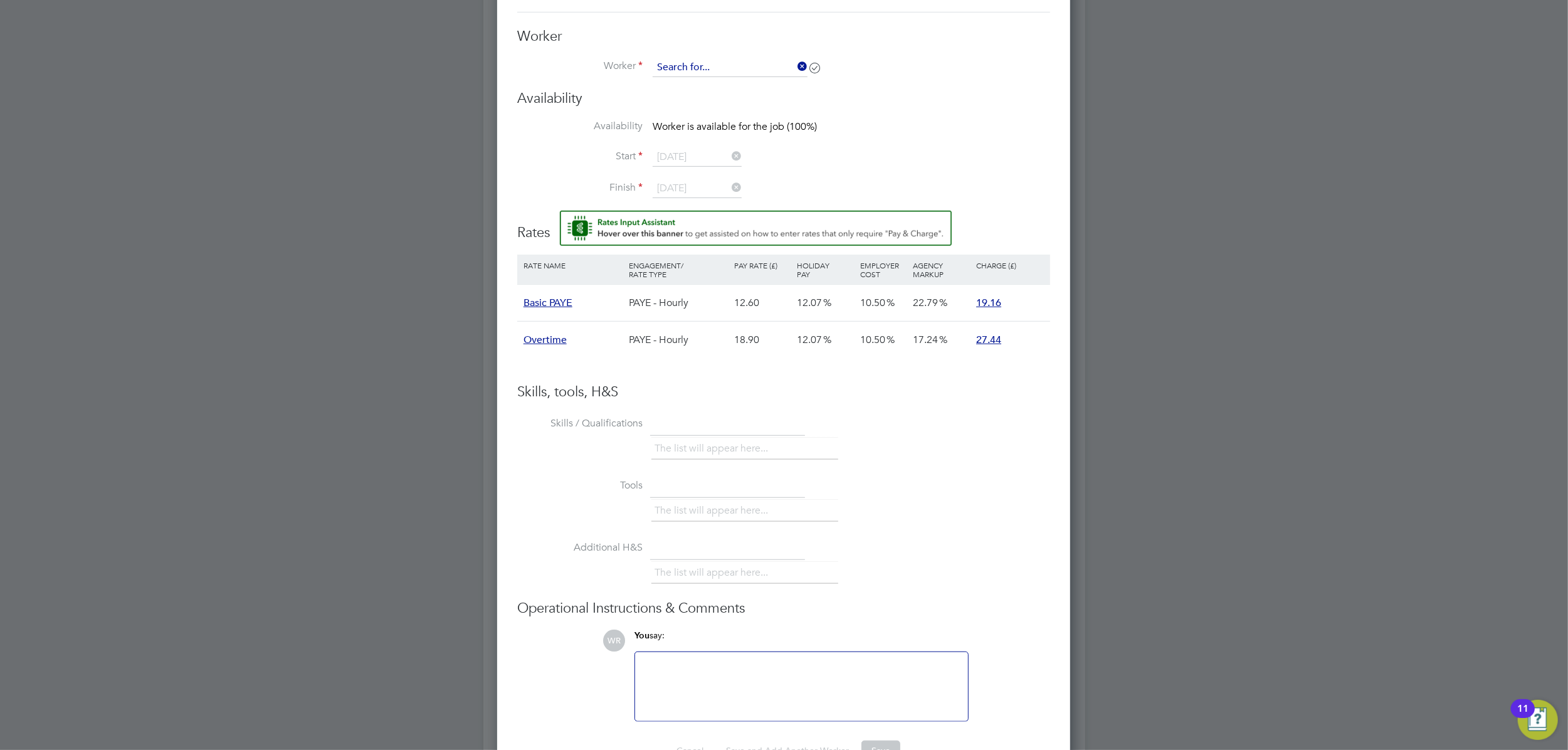
click at [718, 64] on input at bounding box center [730, 67] width 155 height 19
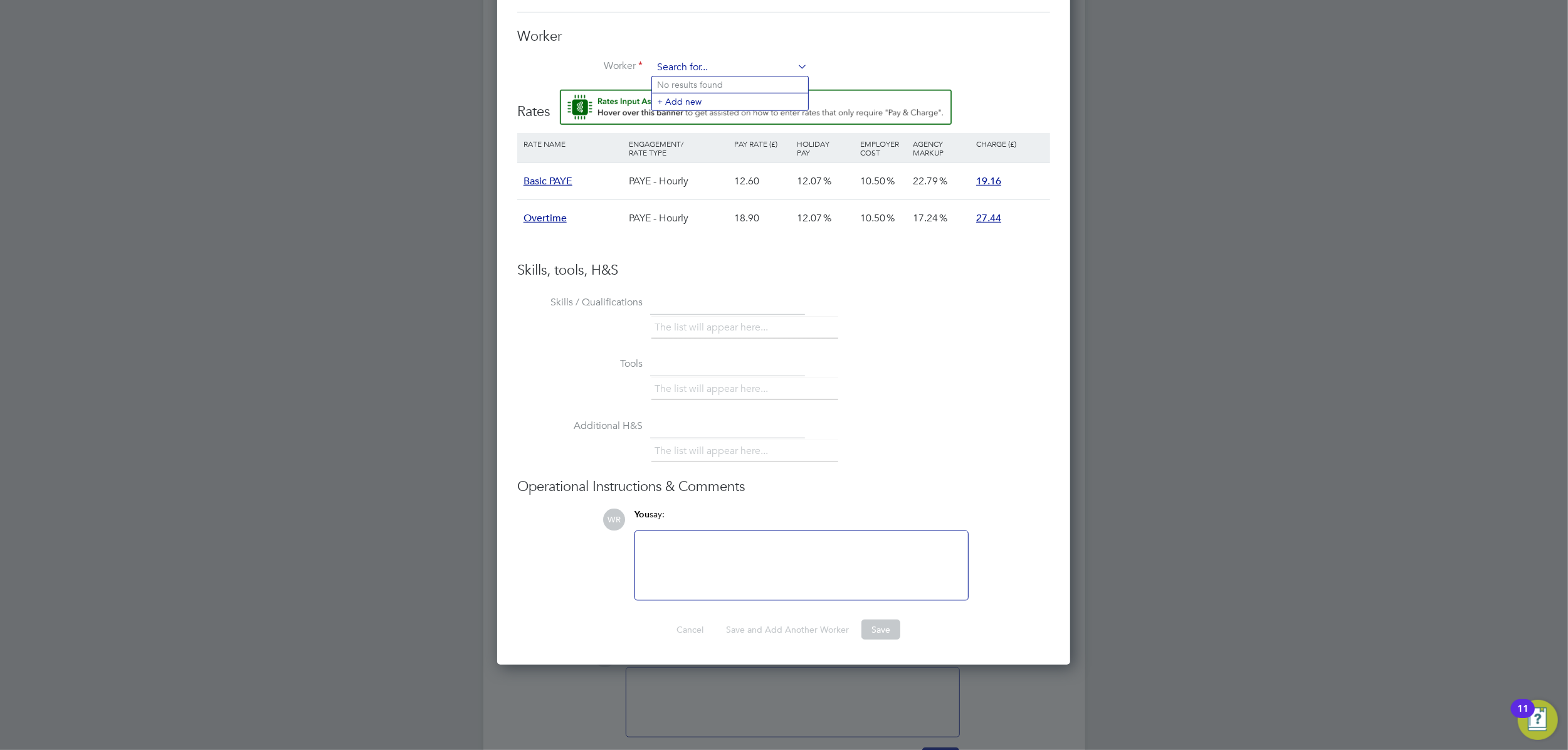
scroll to position [801, 575]
click at [680, 63] on input at bounding box center [730, 67] width 155 height 19
click at [714, 84] on li "Anna Kusmierowska (1524599)" at bounding box center [750, 84] width 198 height 17
type input "Anna Kusmierowska (1524599)"
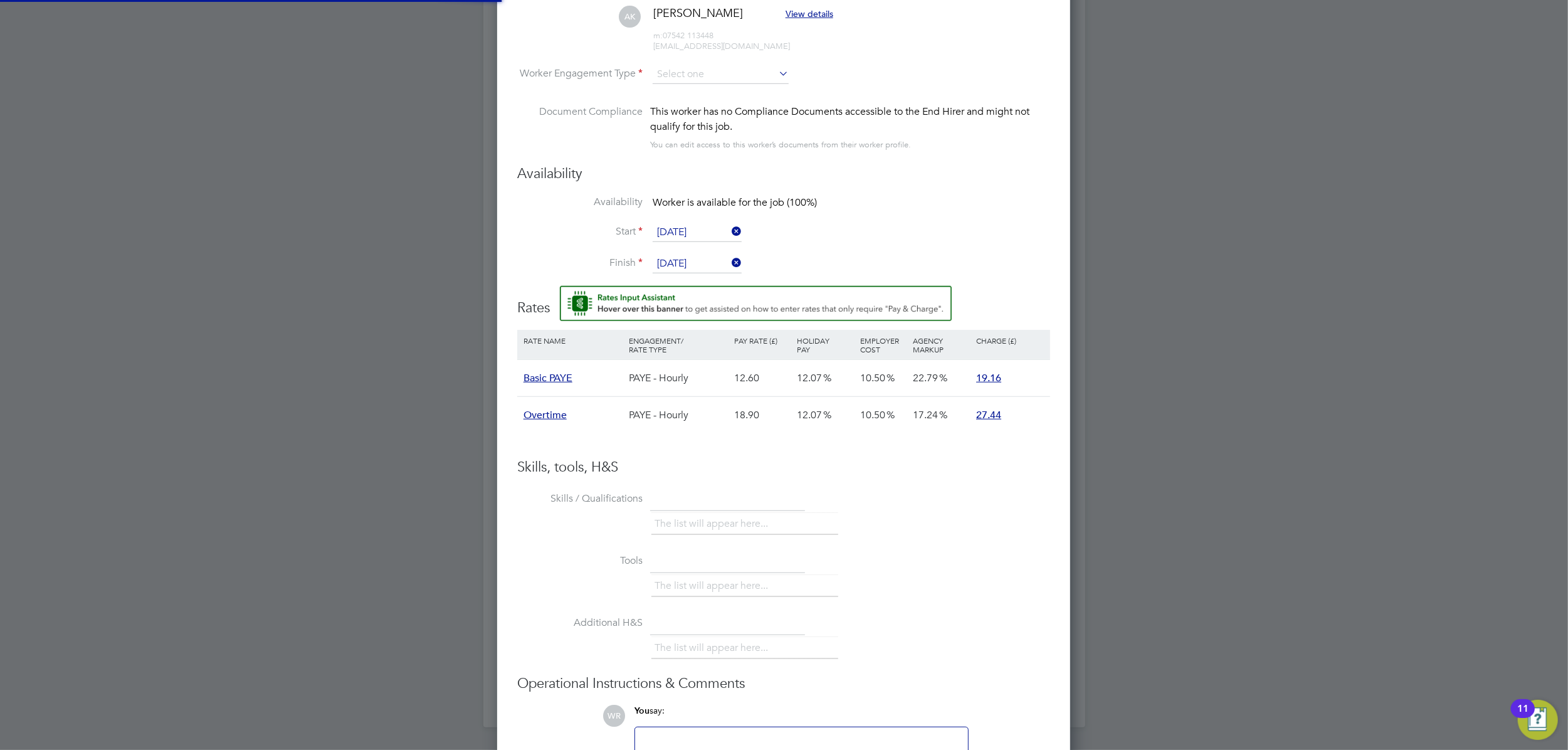
scroll to position [1079, 575]
click at [720, 593] on ul "The list will appear here..." at bounding box center [745, 586] width 187 height 22
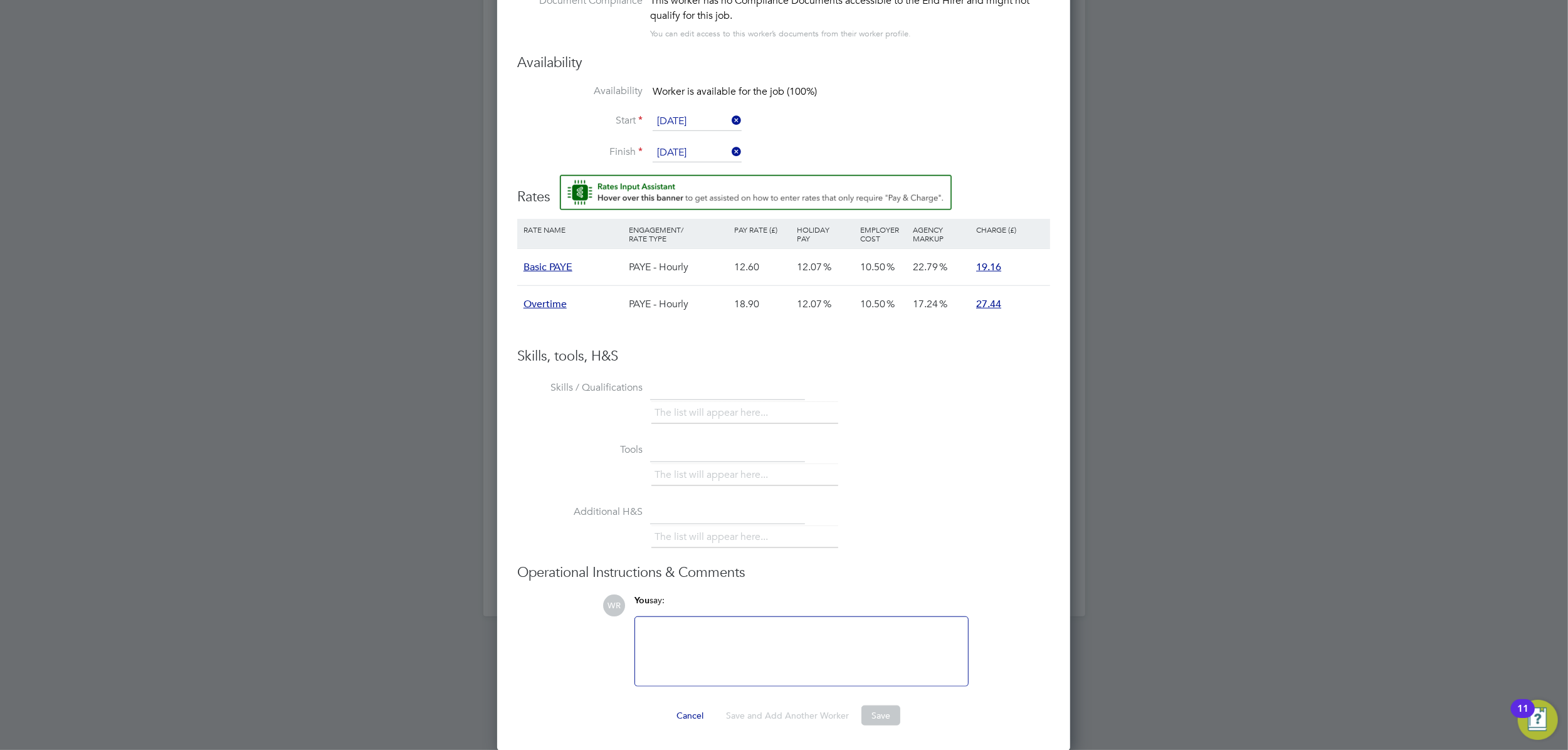
click at [714, 631] on div at bounding box center [802, 652] width 318 height 54
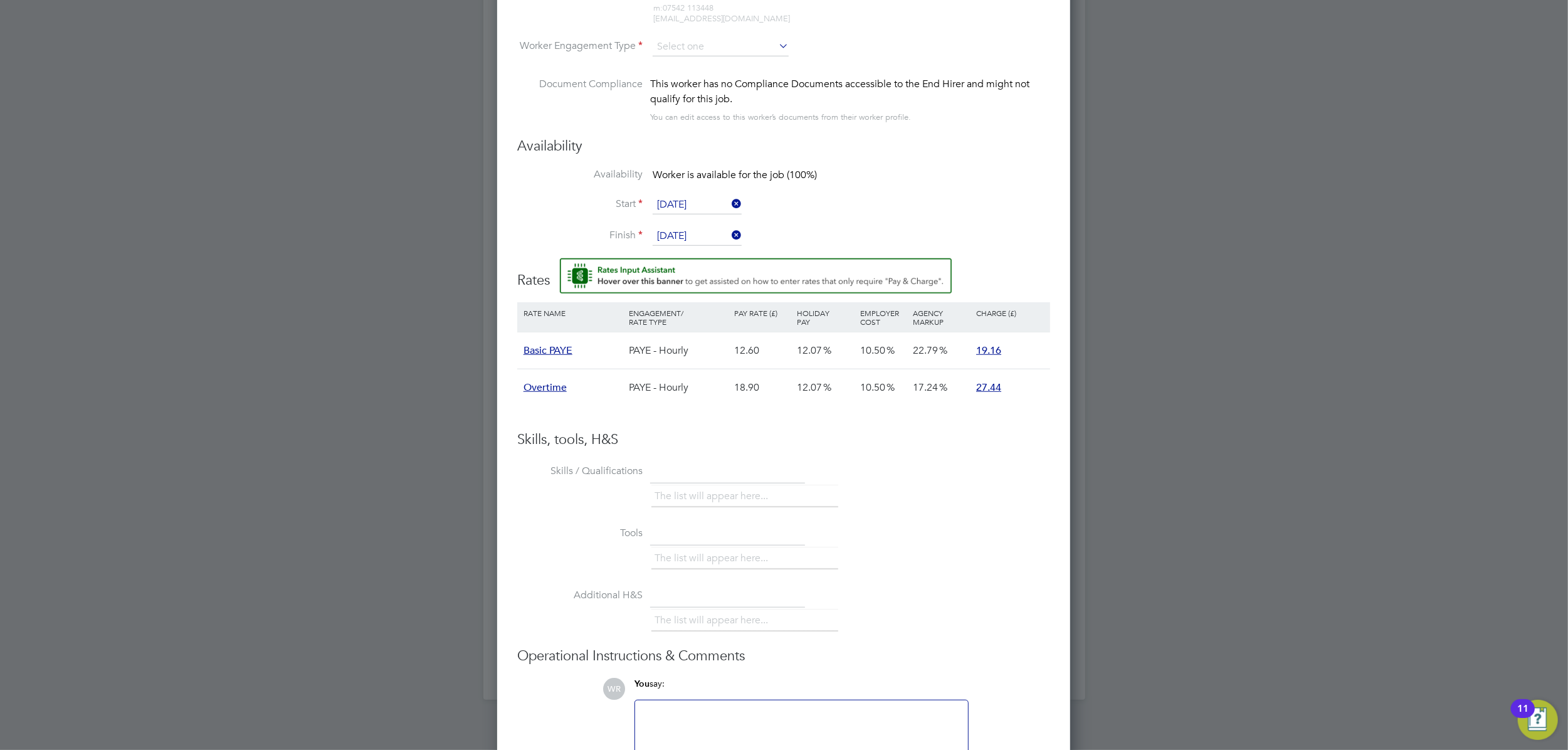
scroll to position [794, 0]
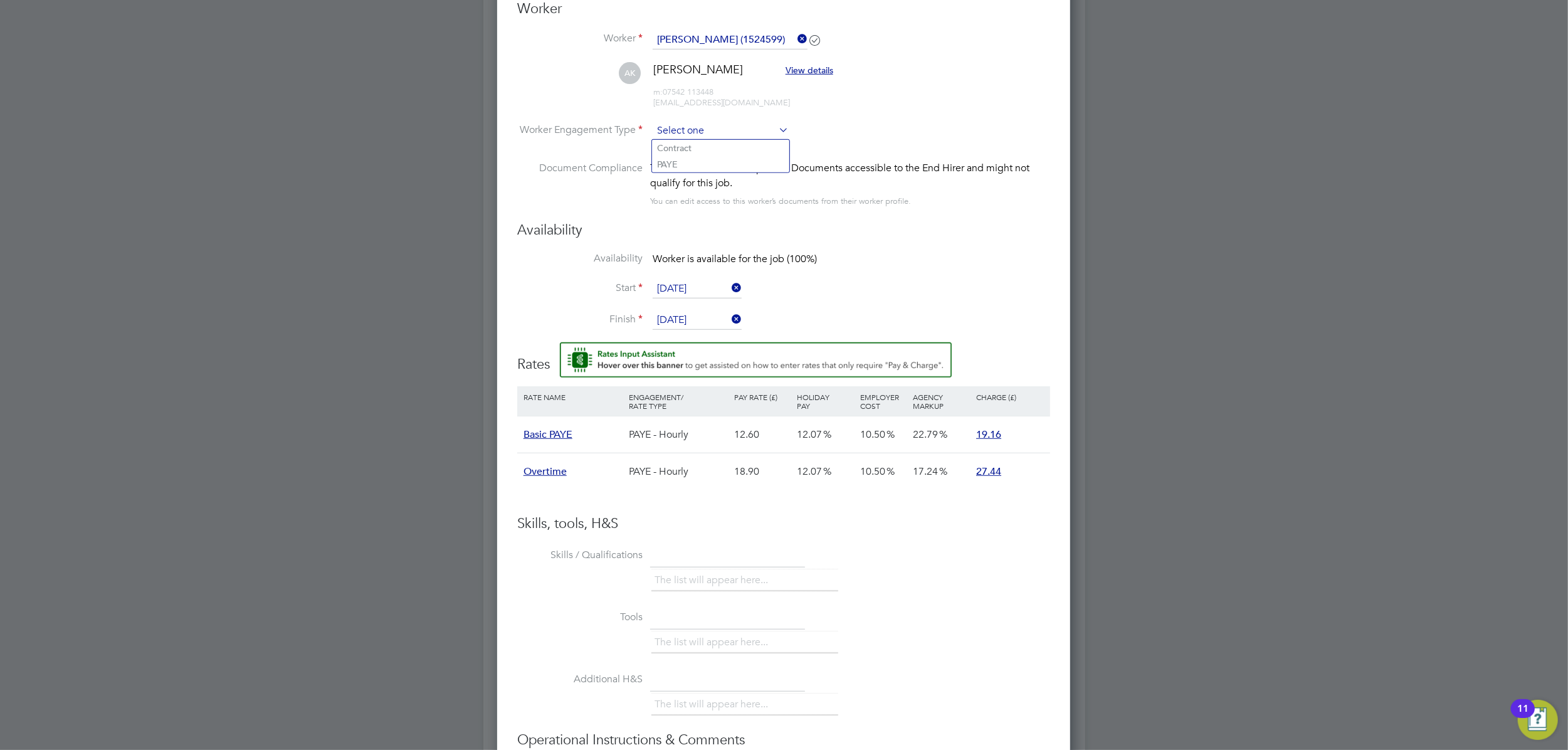
click at [668, 121] on input at bounding box center [720, 131] width 136 height 19
click at [688, 160] on li "PAYE" at bounding box center [720, 164] width 137 height 17
type input "PAYE"
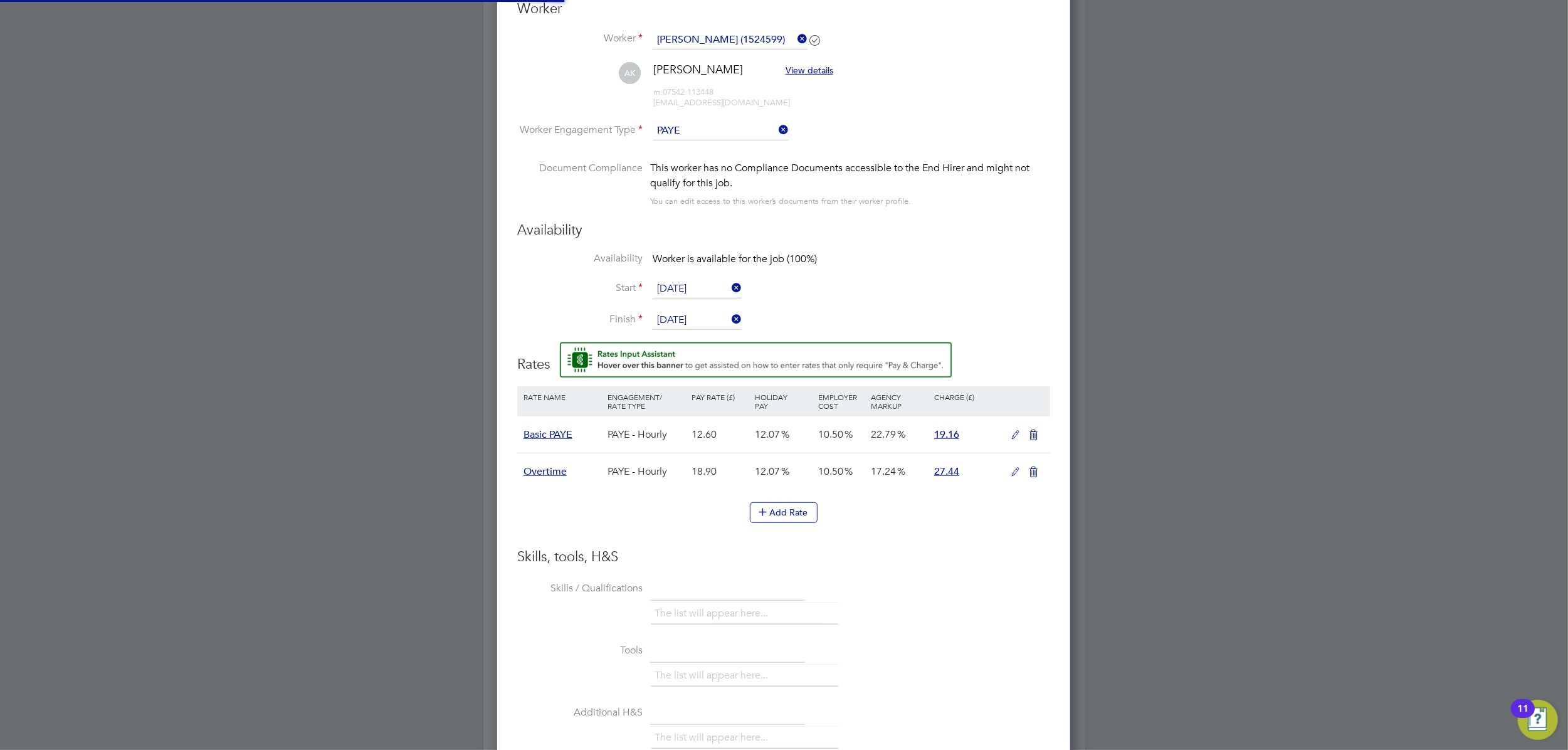
scroll to position [37, 84]
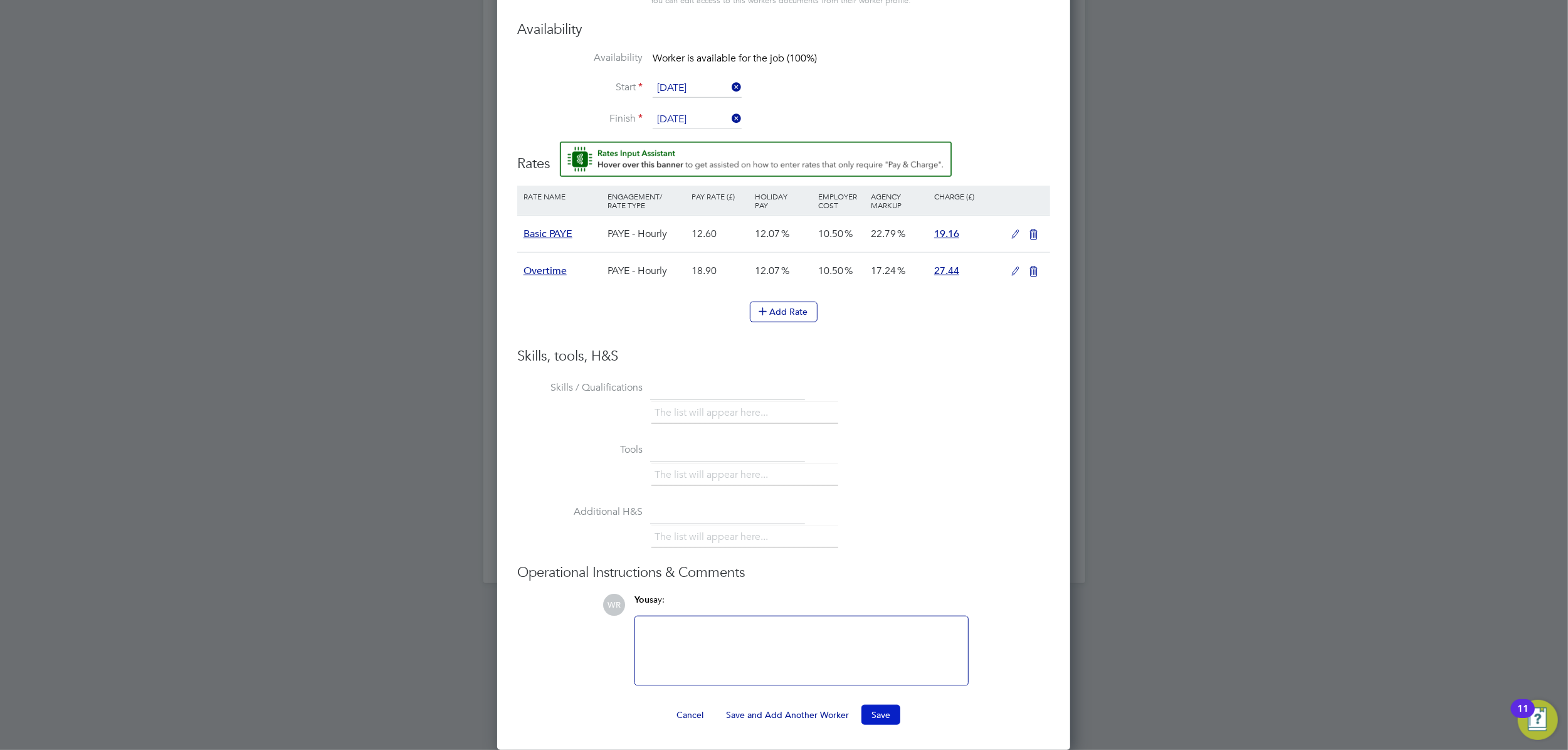
click at [892, 713] on button "Save" at bounding box center [880, 714] width 39 height 20
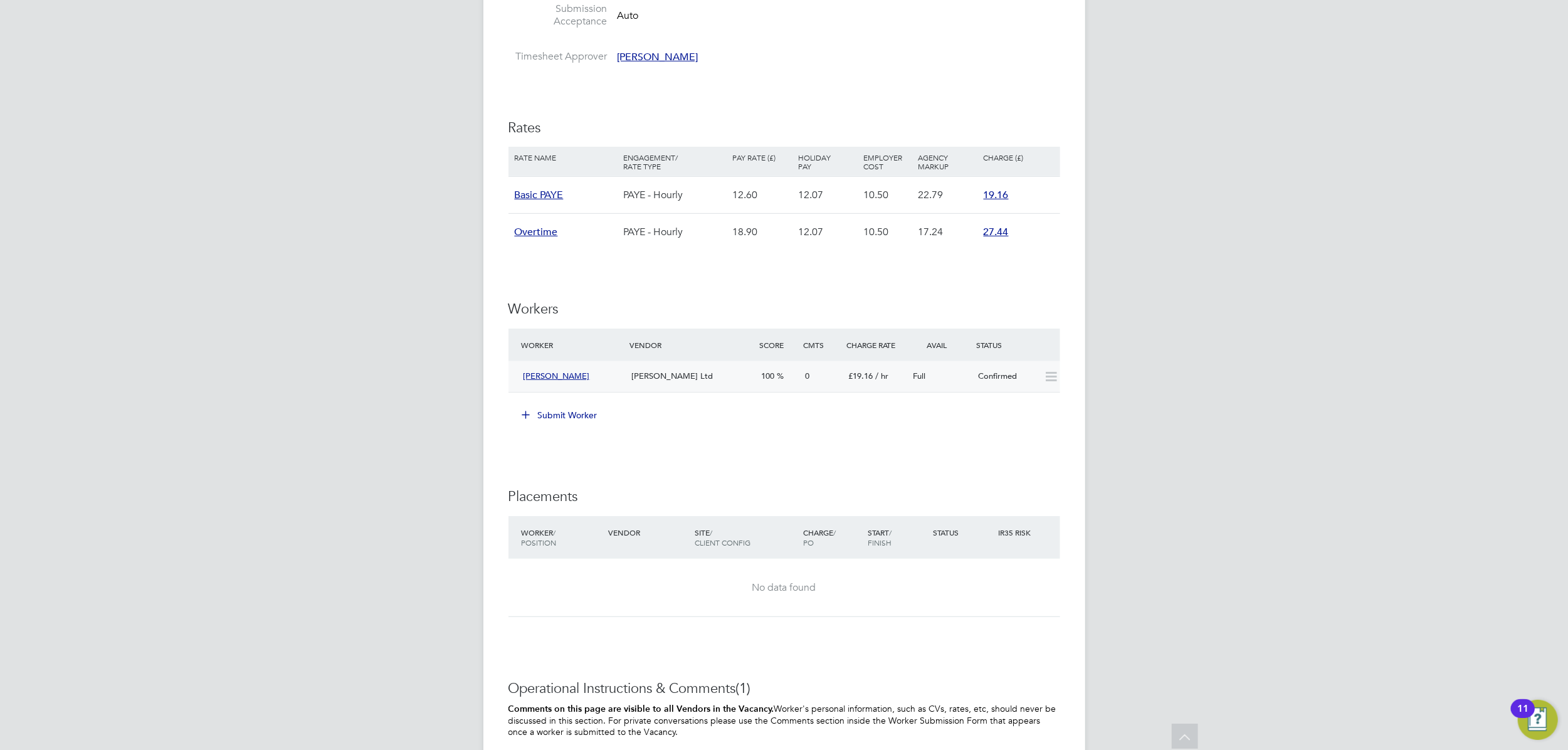
click at [1054, 378] on icon at bounding box center [1051, 376] width 16 height 10
click at [1031, 376] on div "Confirmed" at bounding box center [1006, 376] width 65 height 21
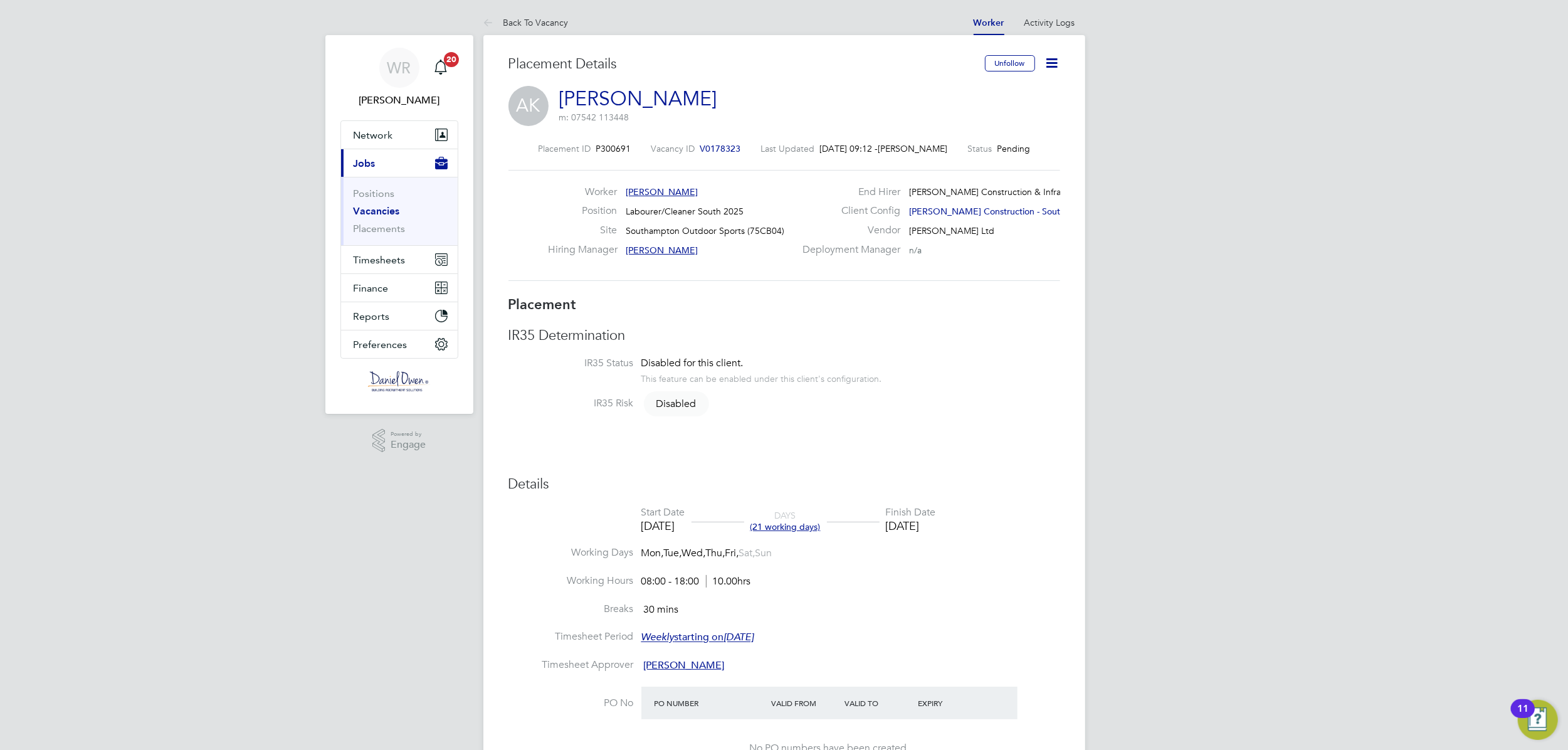
click at [1058, 60] on icon at bounding box center [1053, 63] width 16 height 16
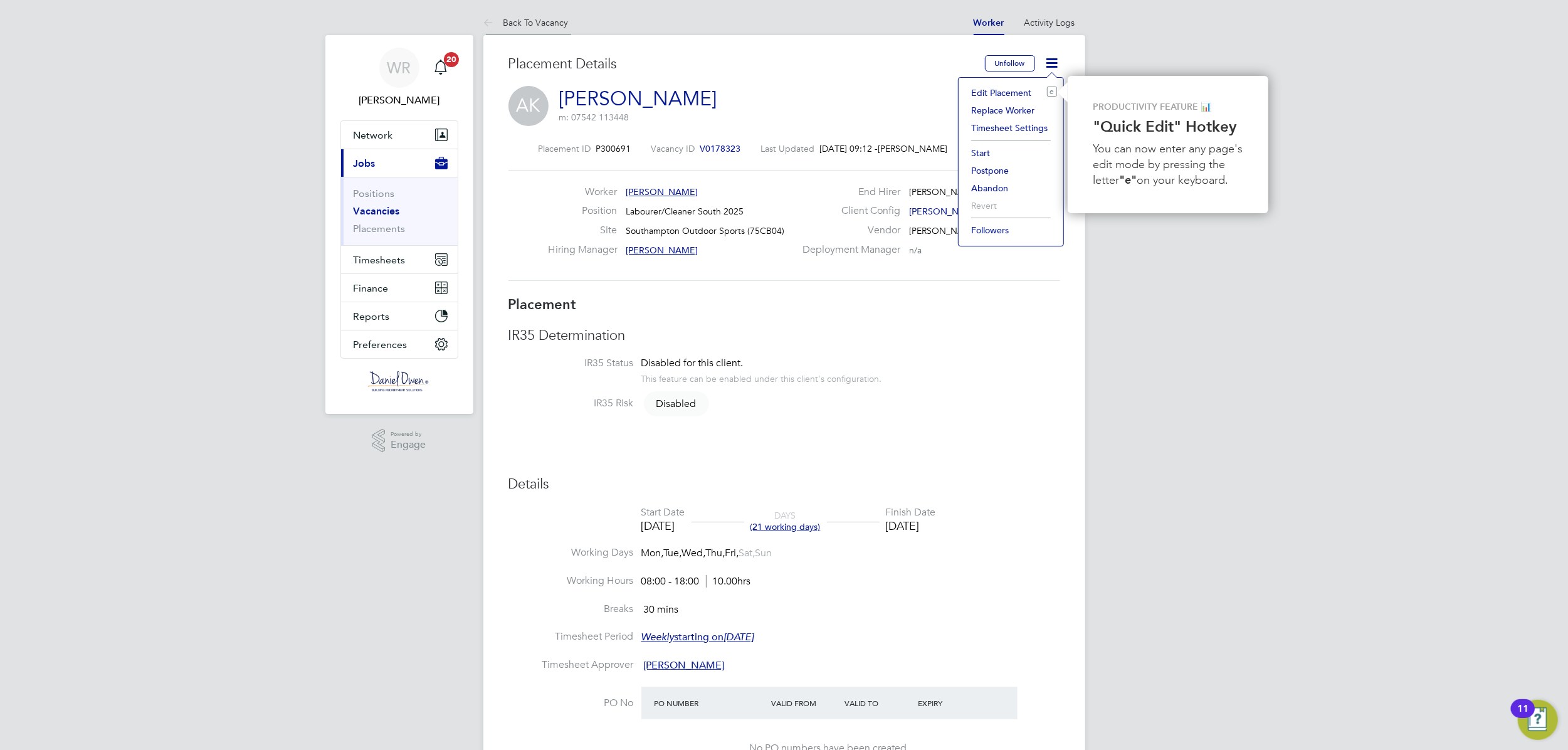
click at [519, 21] on link "Back To Vacancy" at bounding box center [526, 22] width 85 height 11
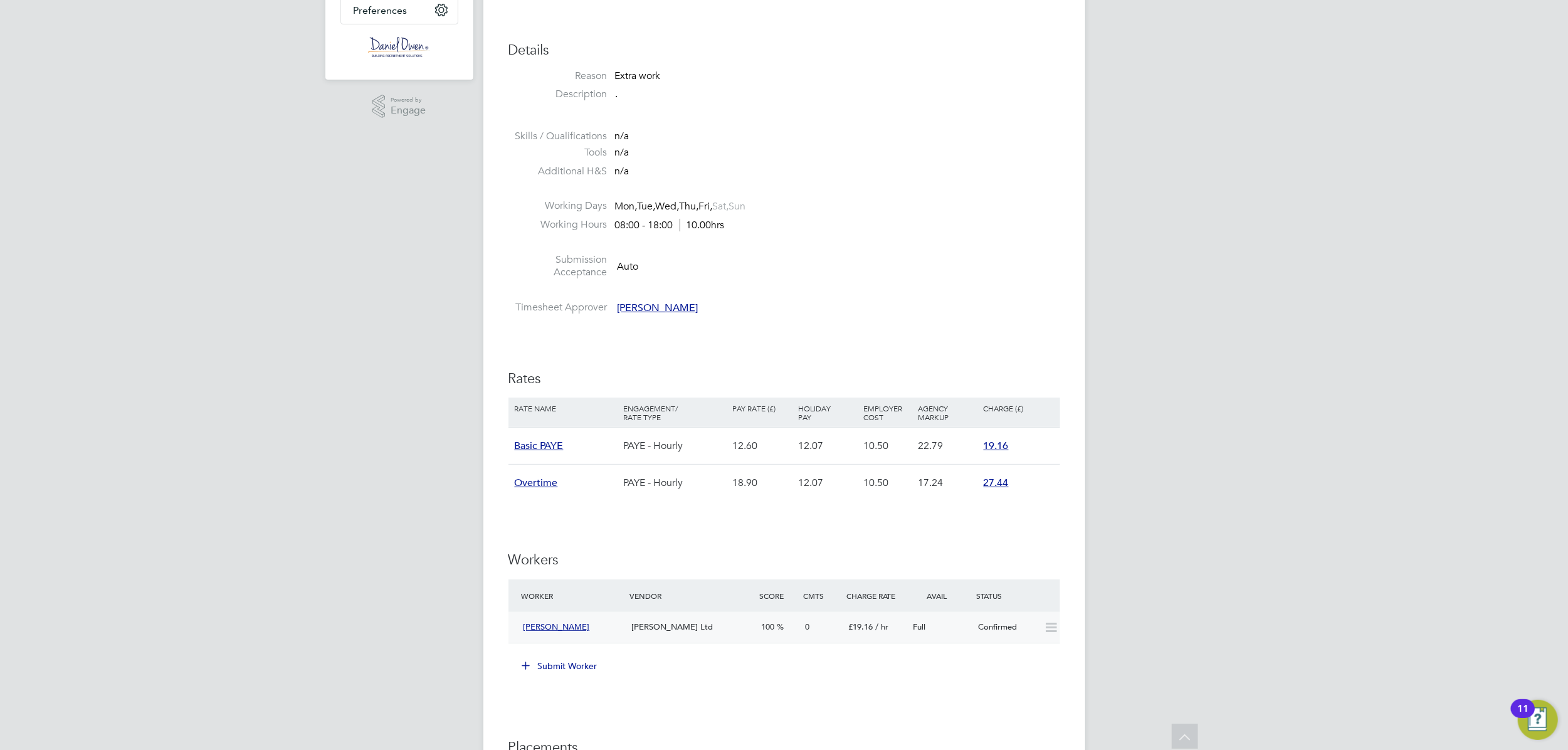
click at [1039, 622] on div at bounding box center [1050, 627] width 22 height 21
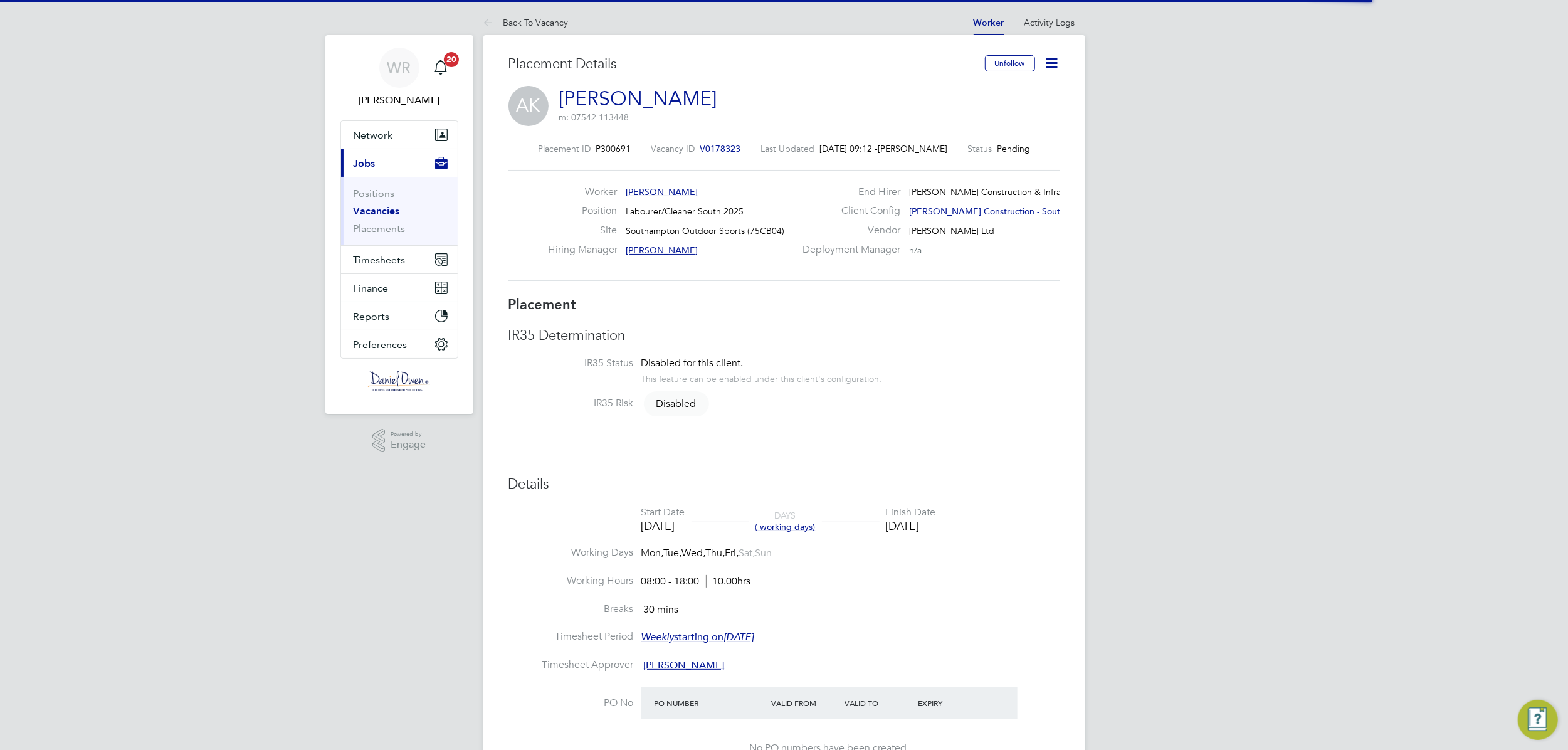
click at [1051, 631] on li "Timesheet Period Weekly starting on Saturday, 01 Jun 2019" at bounding box center [784, 644] width 552 height 29
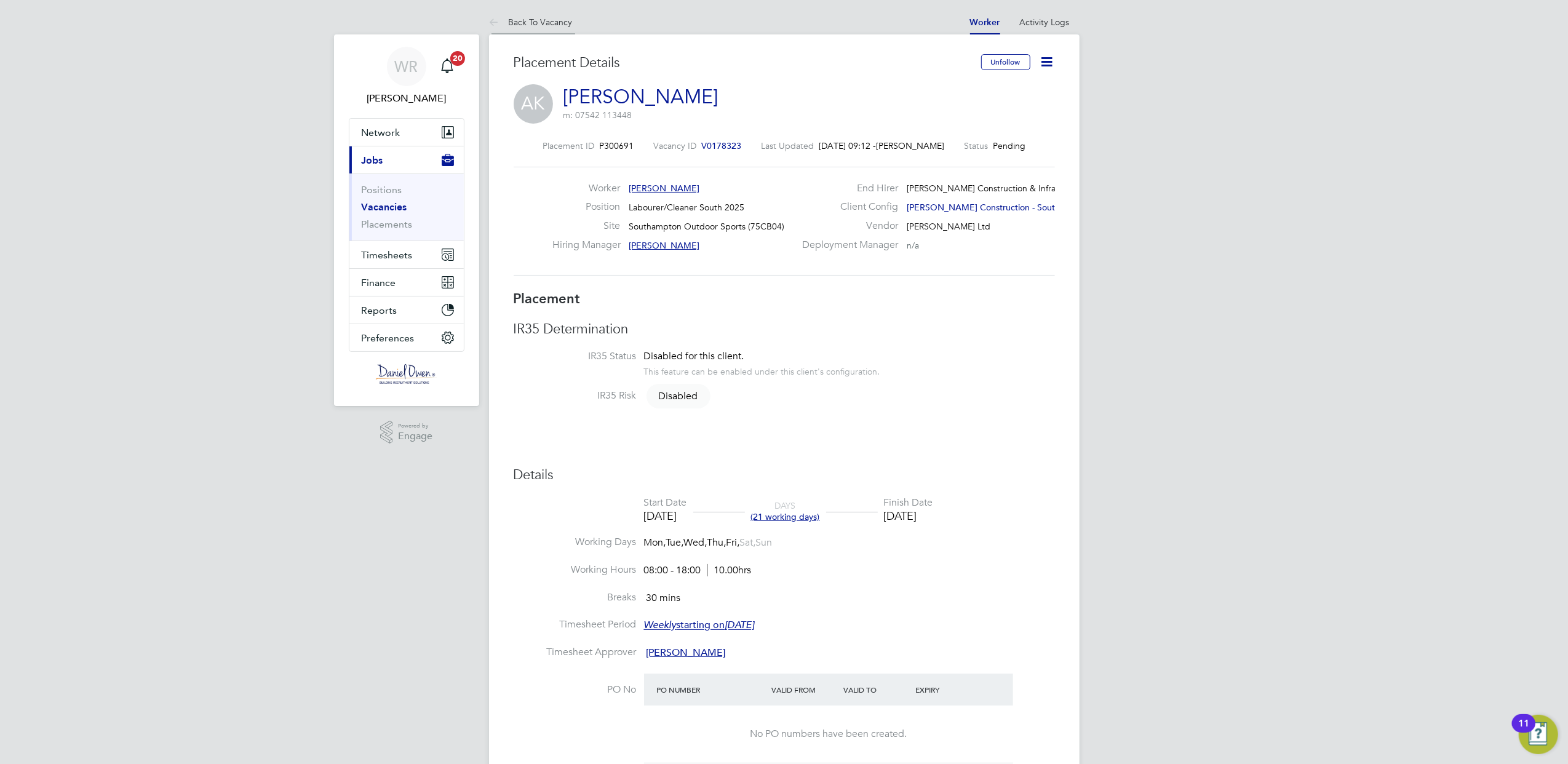
click at [498, 17] on icon at bounding box center [497, 23] width 16 height 16
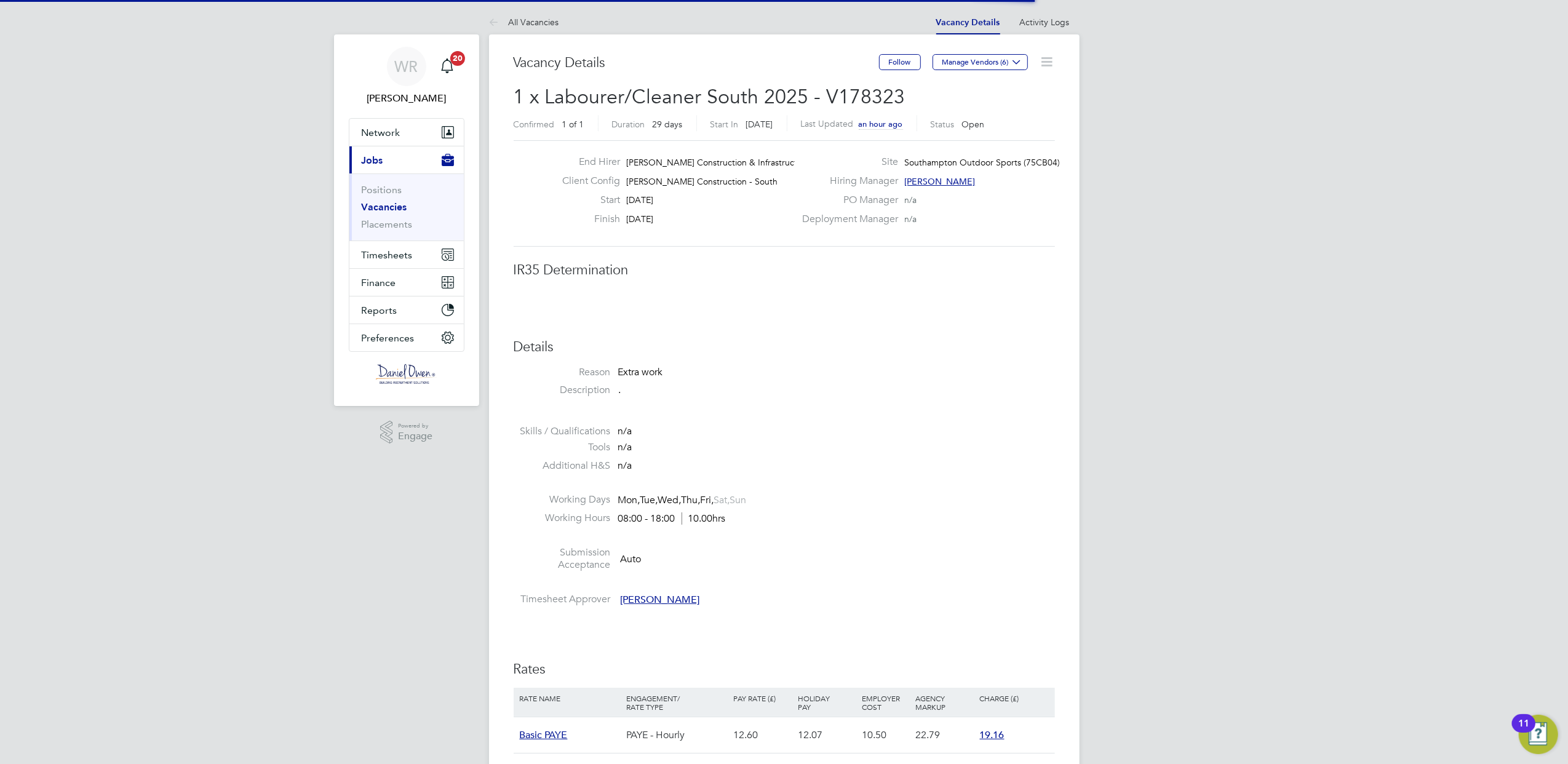
scroll to position [37, 108]
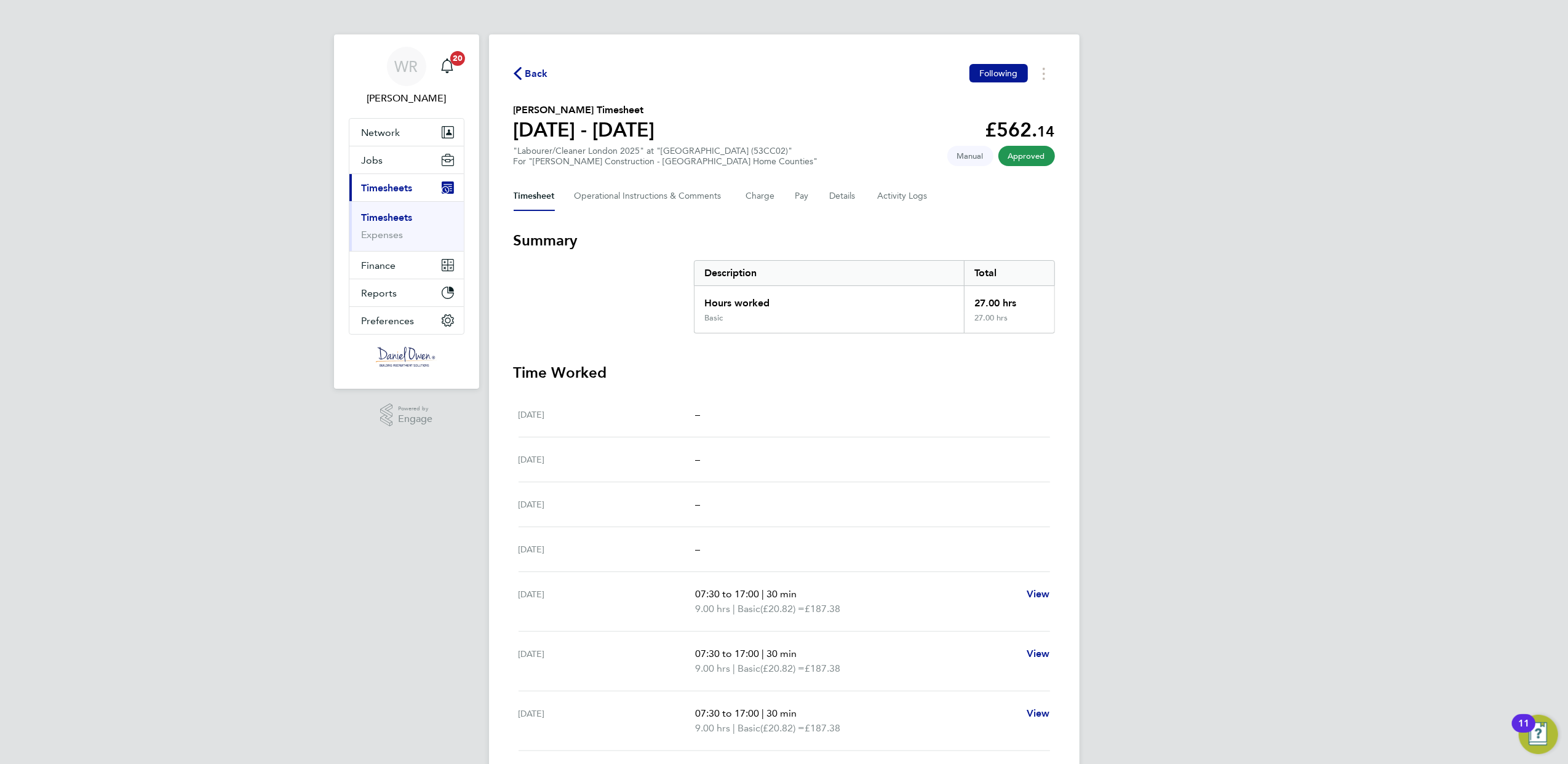
scroll to position [96, 0]
